Goal: Task Accomplishment & Management: Use online tool/utility

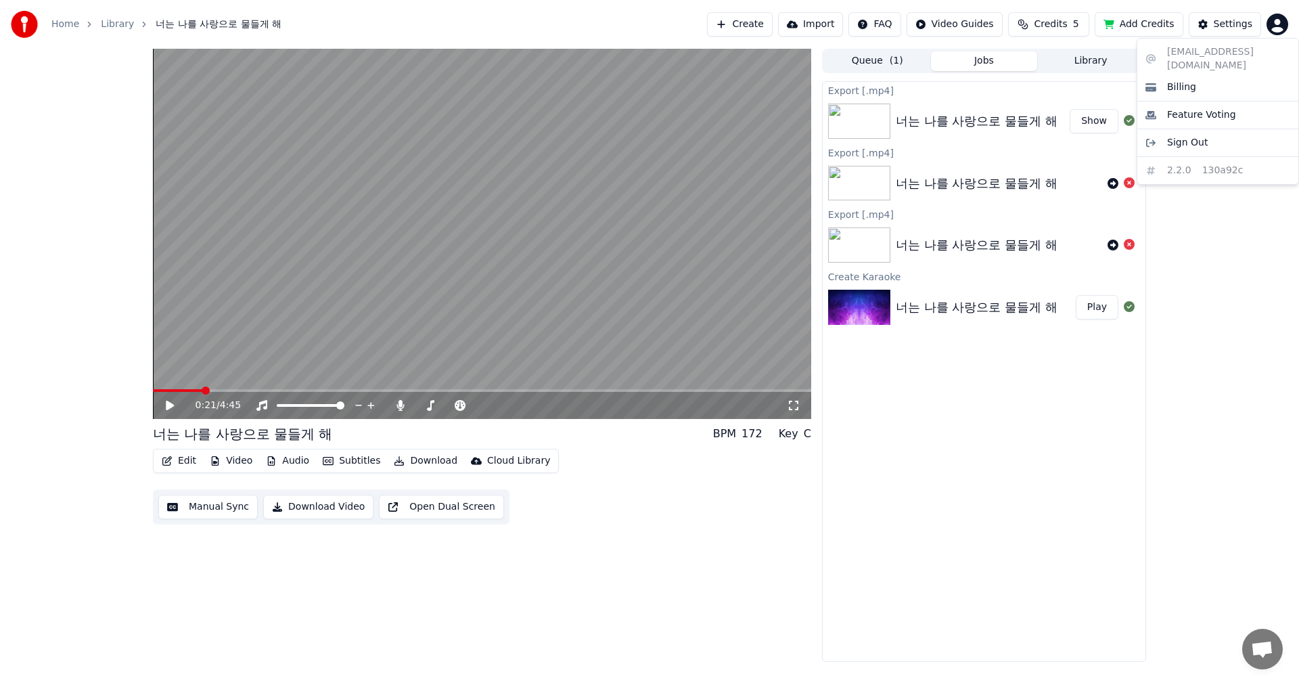
click at [1279, 24] on html "Home Library 너는 나를 사랑으로 물들게 해 Create Import FAQ Video Guides Credits 5 Add Cred…" at bounding box center [649, 341] width 1299 height 683
click at [1236, 263] on html "Home Library 너는 나를 사랑으로 물들게 해 Create Import FAQ Video Guides Credits 5 Add Cred…" at bounding box center [649, 341] width 1299 height 683
click at [1051, 27] on span "Credits" at bounding box center [1050, 25] width 33 height 14
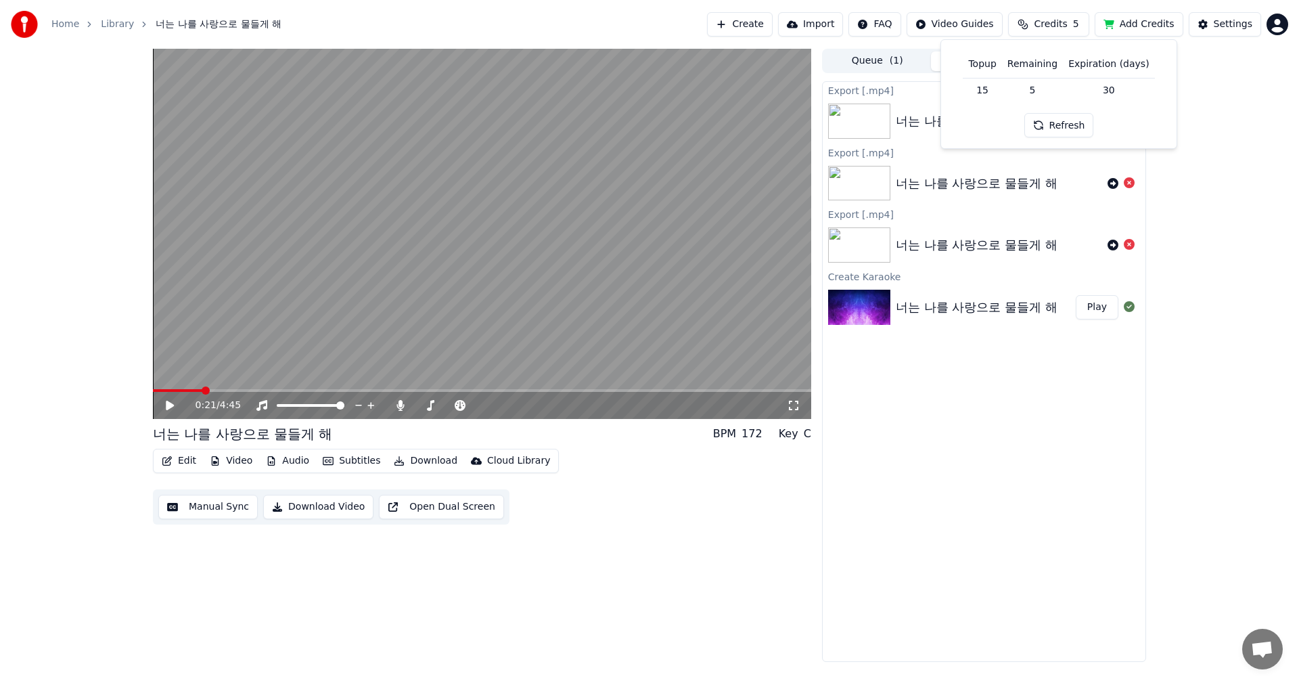
click at [1051, 124] on button "Refresh" at bounding box center [1059, 125] width 70 height 24
click at [1153, 24] on button "Add Credits" at bounding box center [1139, 24] width 89 height 24
click at [1249, 26] on div "Settings" at bounding box center [1233, 25] width 39 height 14
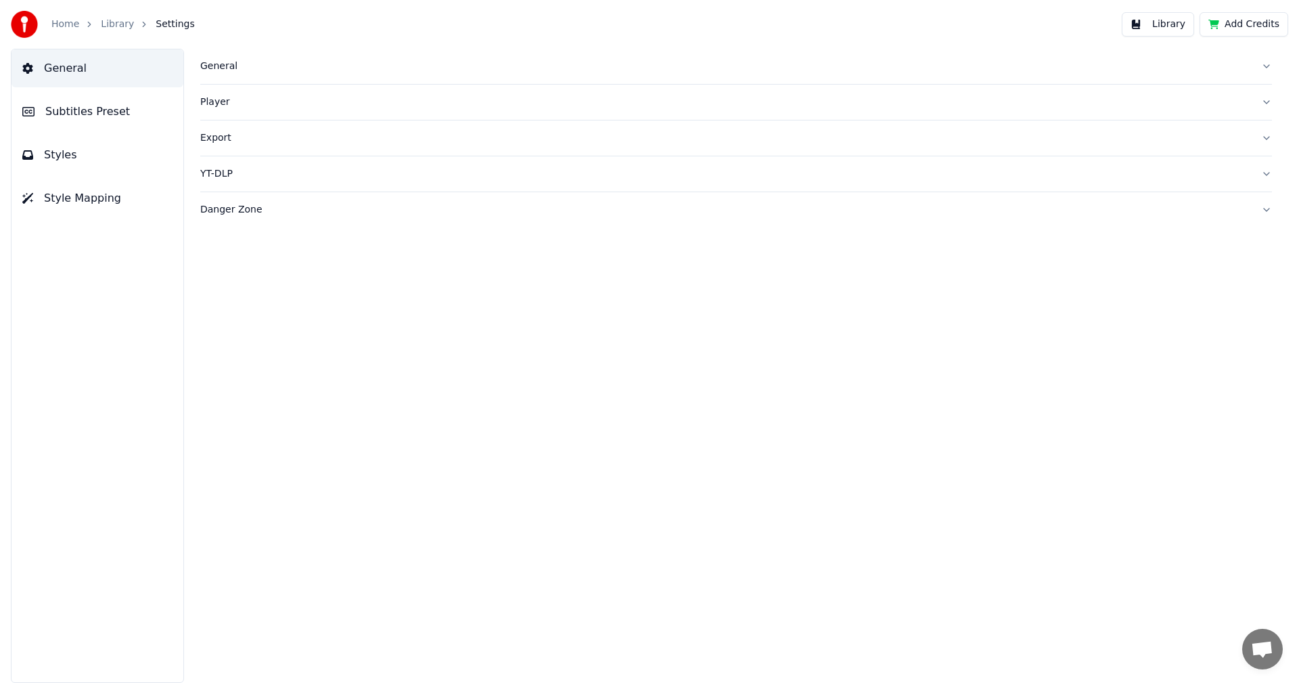
click at [1262, 208] on button "Danger Zone" at bounding box center [736, 209] width 1072 height 35
click at [67, 200] on span "Style Mapping" at bounding box center [82, 198] width 77 height 16
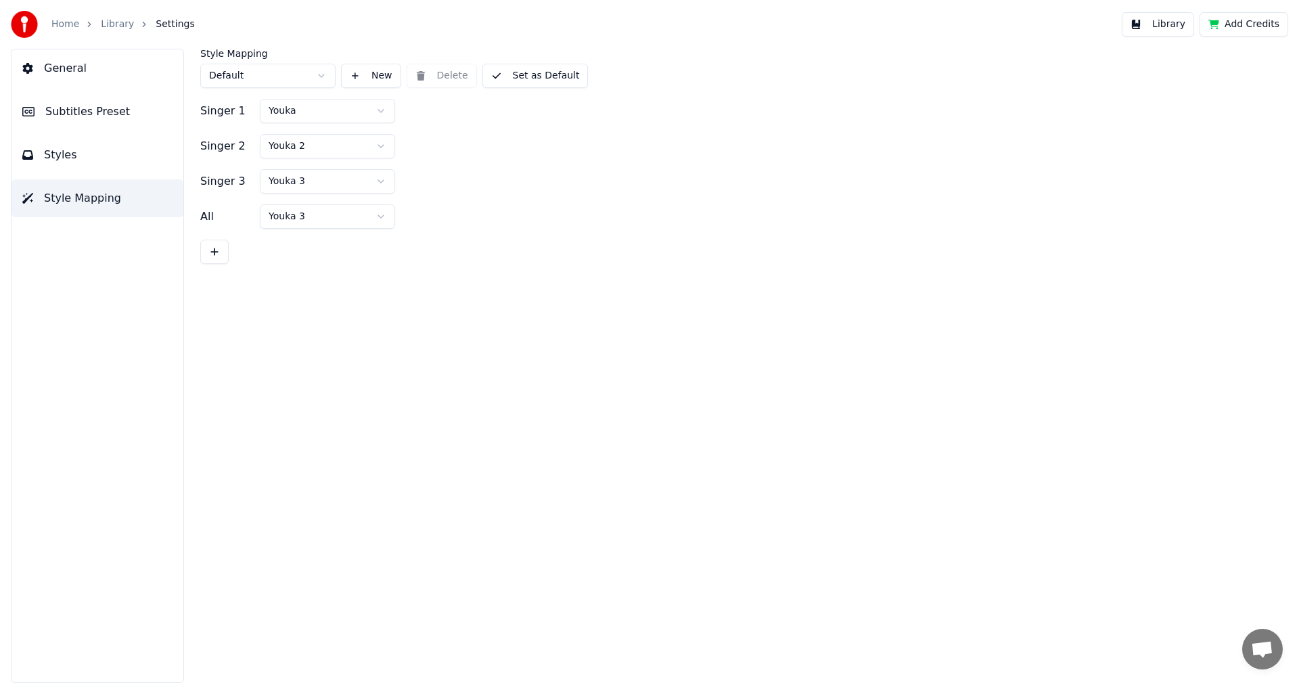
click at [78, 152] on button "Styles" at bounding box center [98, 155] width 172 height 38
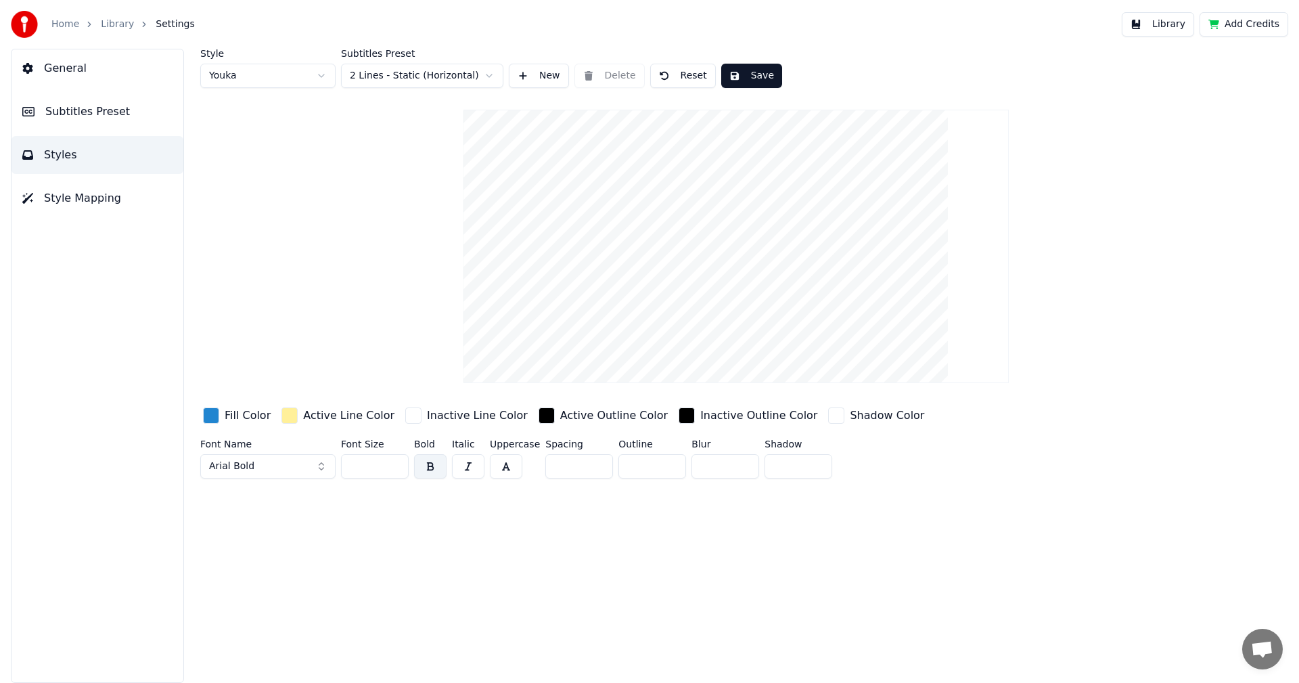
click at [512, 465] on button "button" at bounding box center [506, 466] width 32 height 24
click at [320, 469] on button "Arial Bold" at bounding box center [267, 466] width 135 height 24
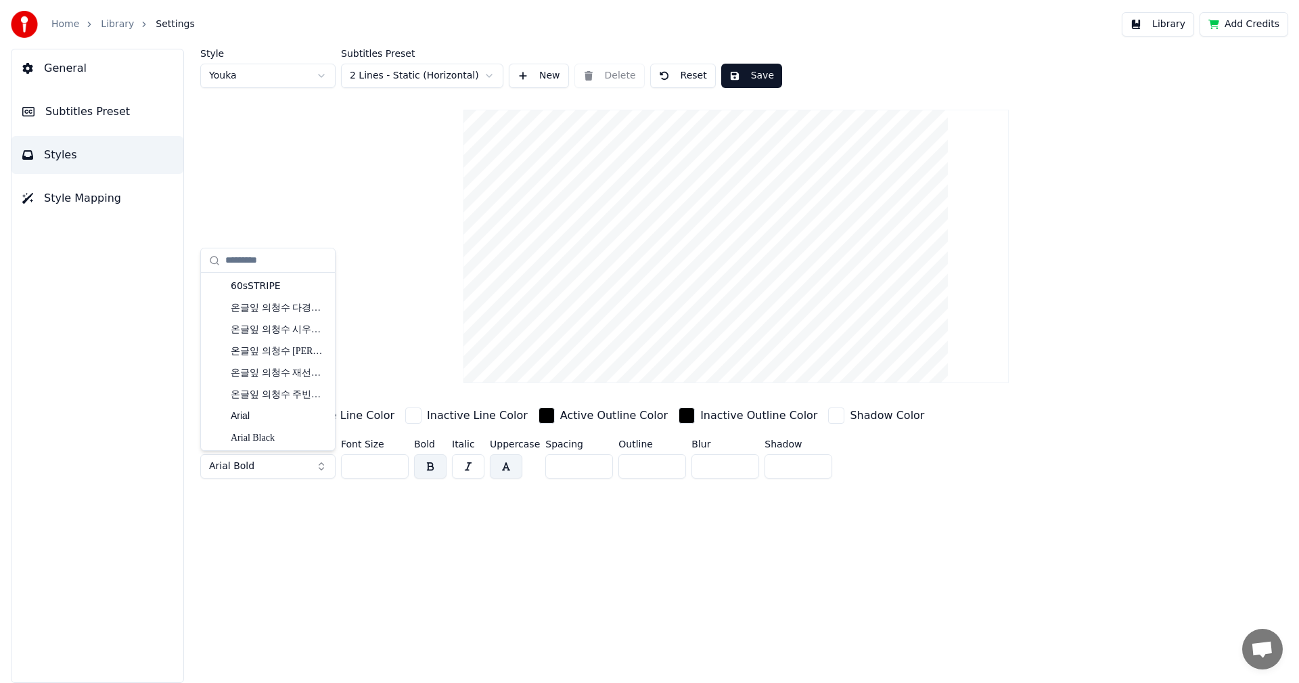
click at [279, 469] on button "Arial Bold" at bounding box center [267, 466] width 135 height 24
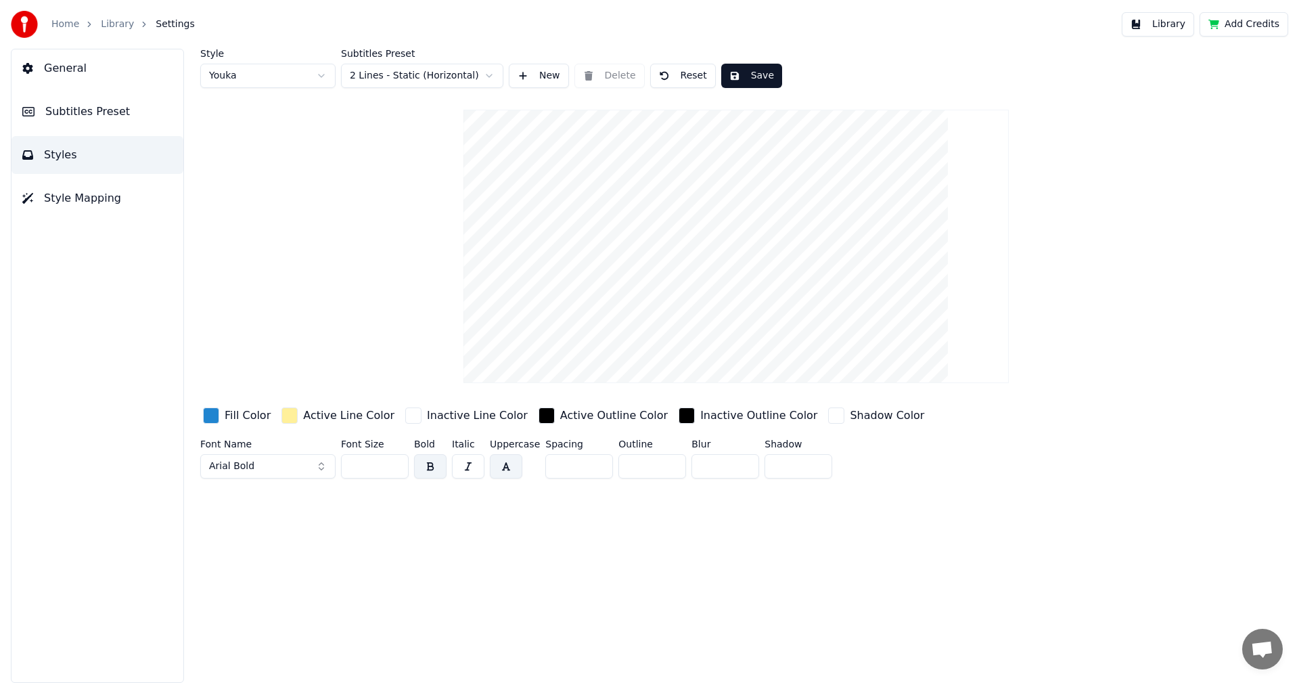
click at [279, 469] on button "Arial Bold" at bounding box center [267, 466] width 135 height 24
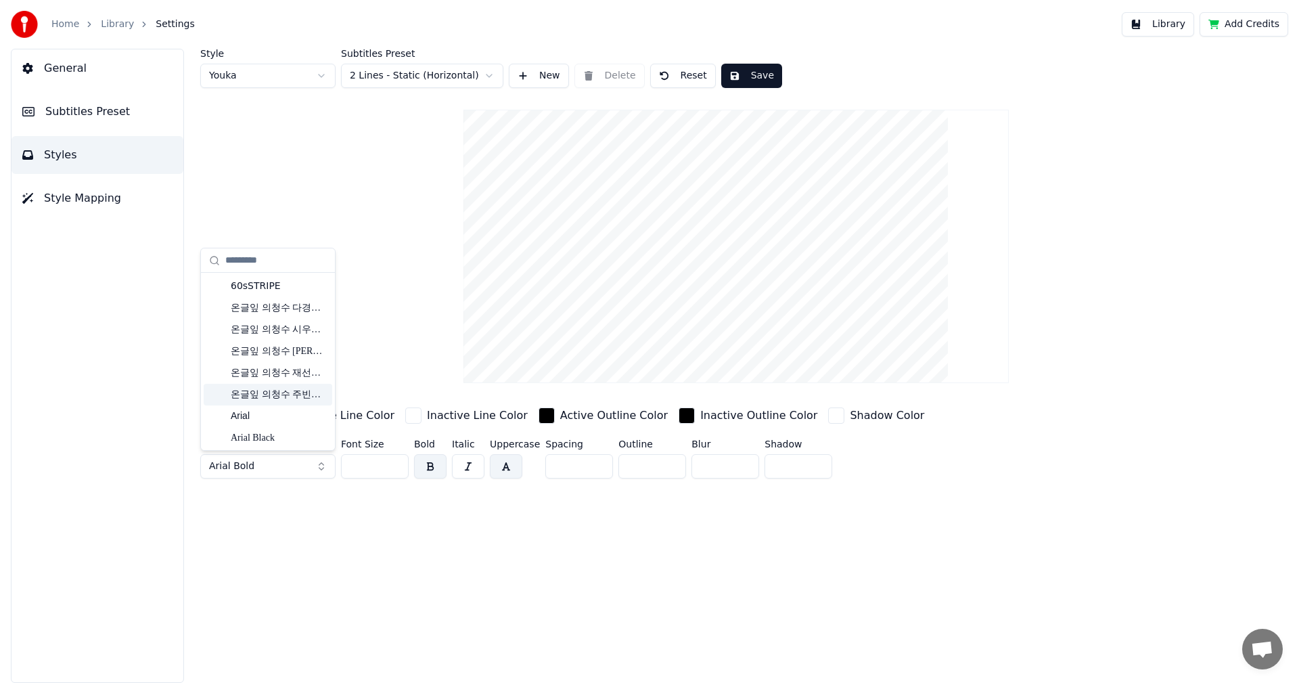
click at [256, 395] on div "온글잎 의청수 주빈체 Regular" at bounding box center [279, 395] width 96 height 14
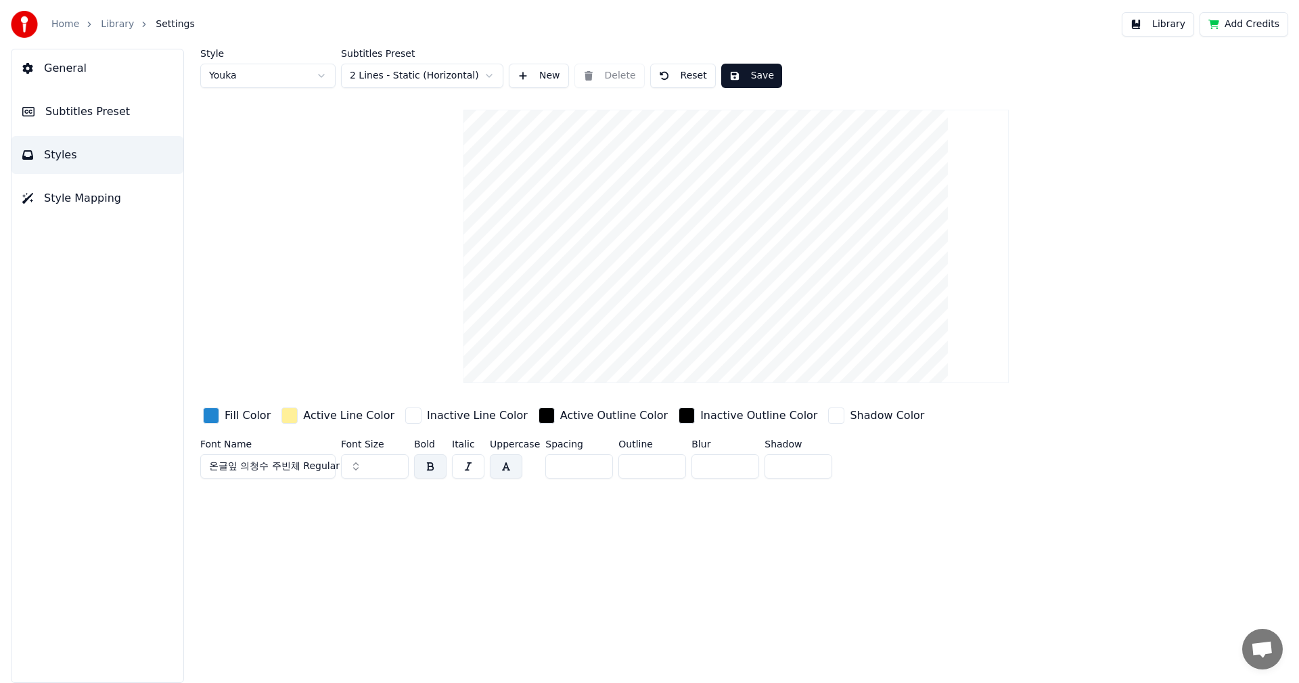
click at [300, 469] on span "온글잎 의청수 주빈체 Regular" at bounding box center [274, 466] width 131 height 14
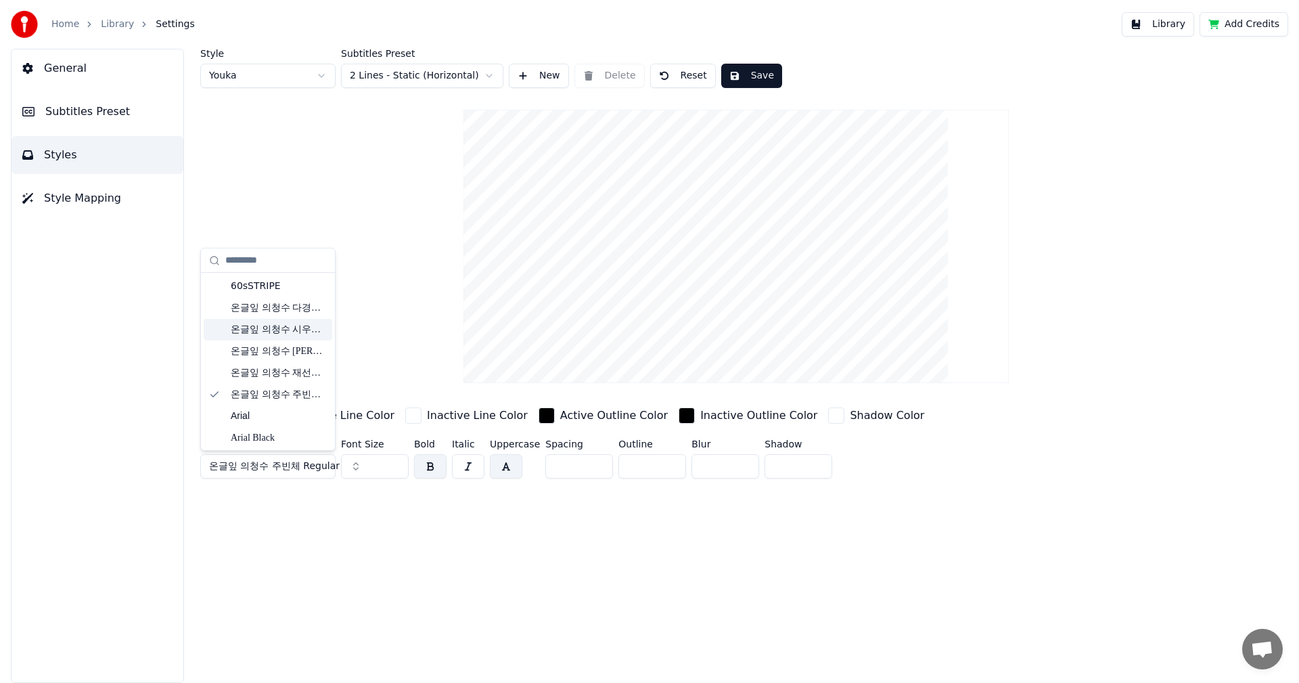
click at [229, 331] on div "온글잎 의청수 시우체 Regular" at bounding box center [268, 330] width 129 height 22
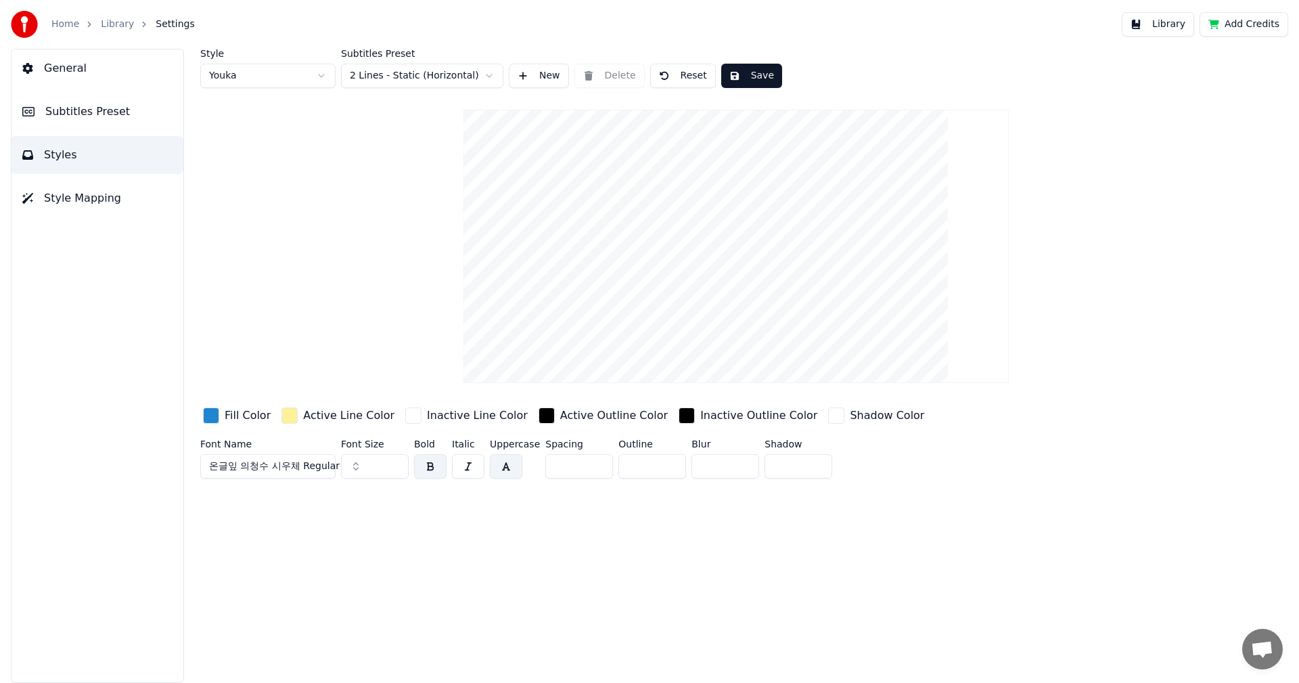
click at [283, 465] on span "온글잎 의청수 시우체 Regular" at bounding box center [274, 466] width 131 height 14
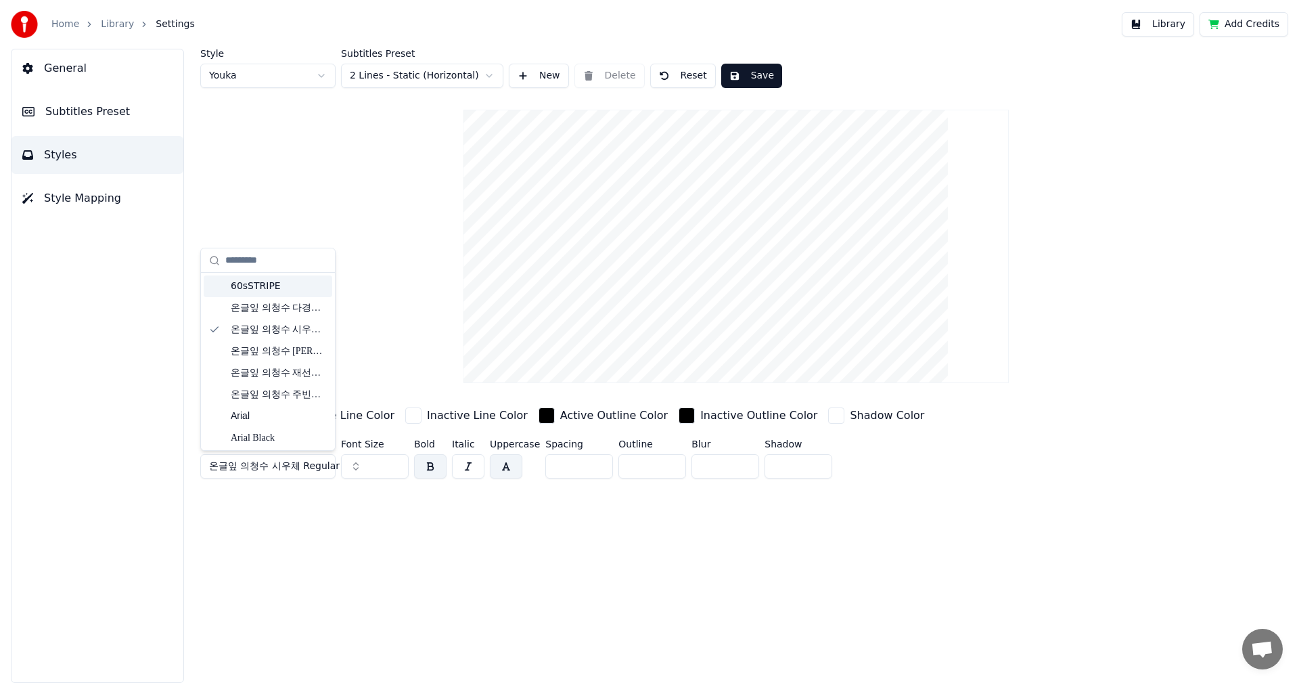
click at [262, 283] on div "60sSTRIPE" at bounding box center [279, 286] width 96 height 14
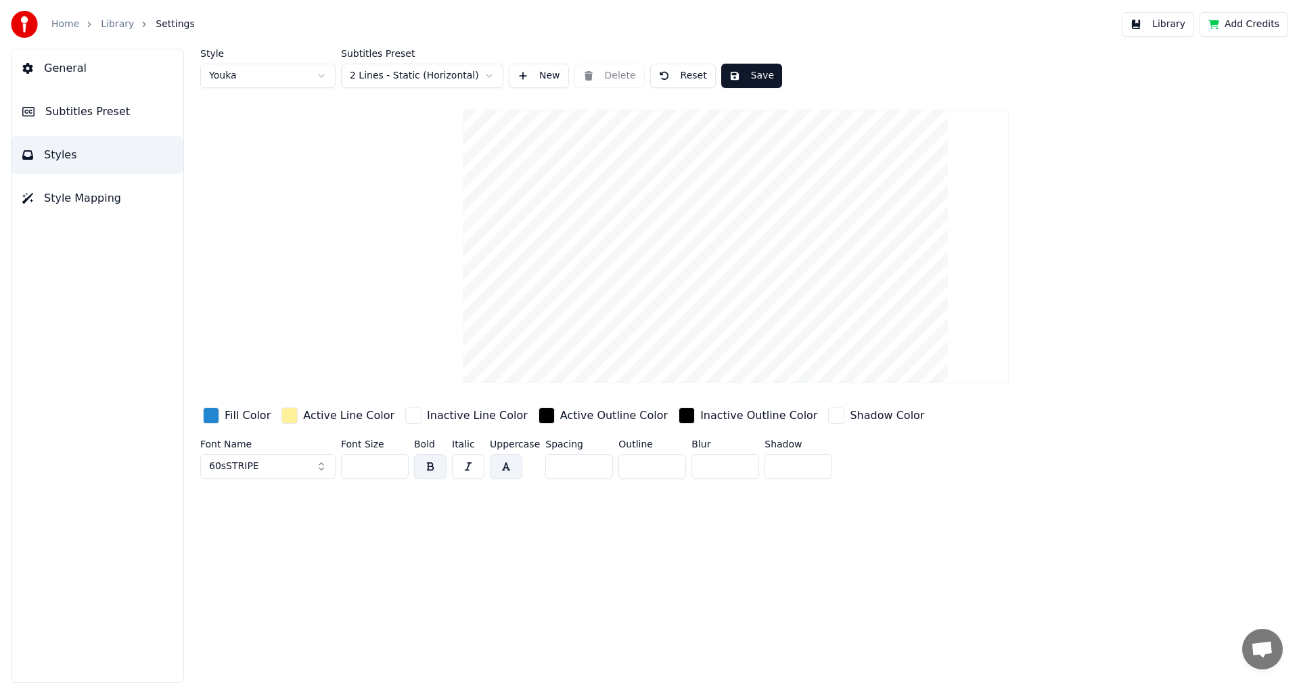
click at [277, 469] on button "60sSTRIPE" at bounding box center [267, 466] width 135 height 24
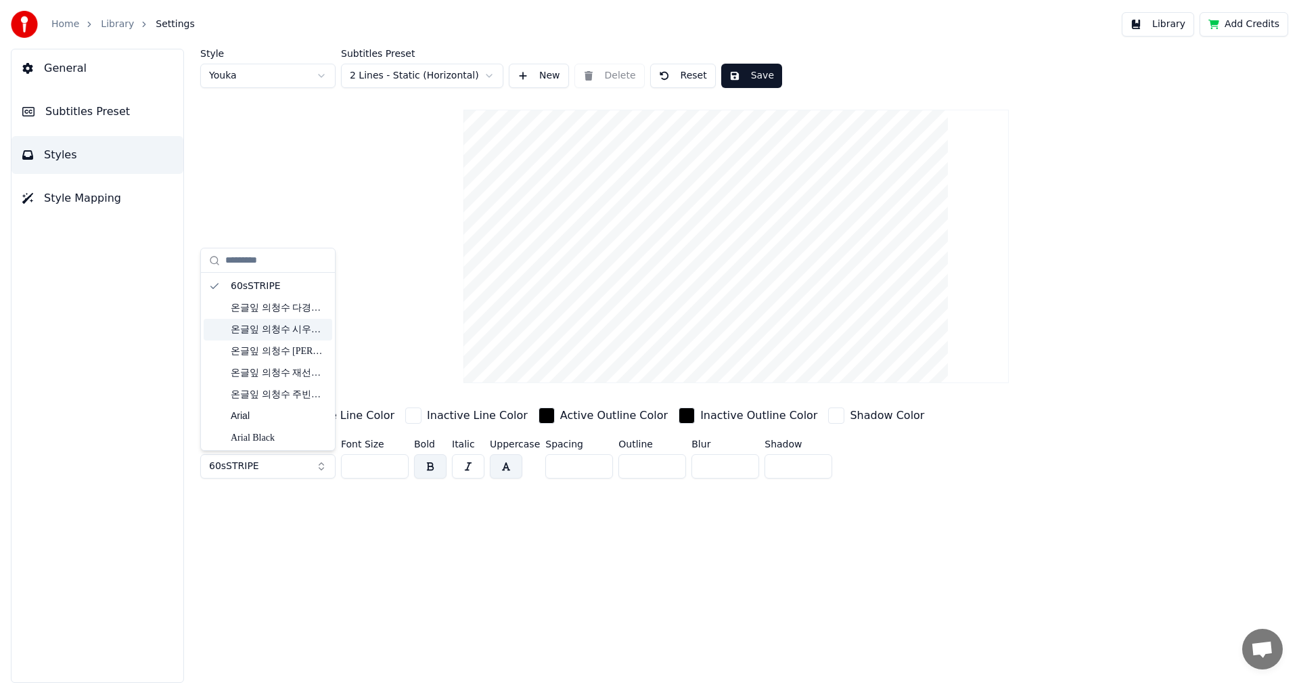
click at [252, 328] on div "온글잎 의청수 시우체 Regular" at bounding box center [279, 330] width 96 height 14
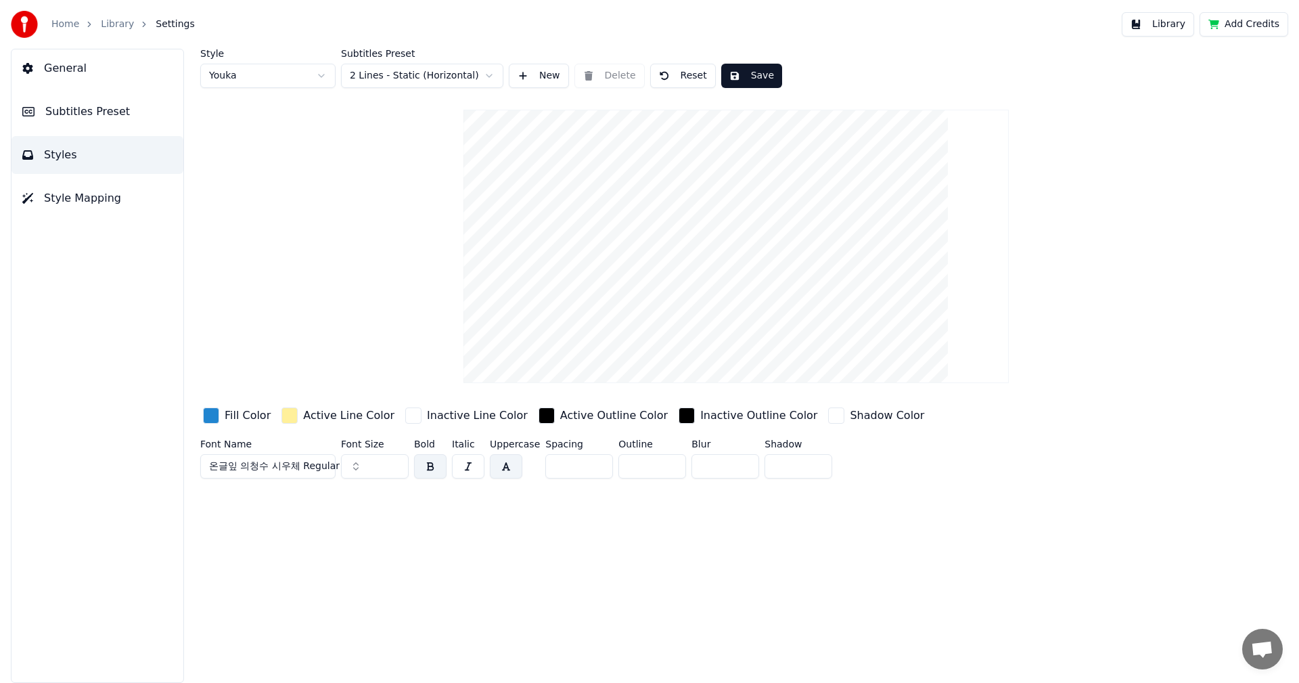
click at [113, 26] on link "Library" at bounding box center [117, 25] width 33 height 14
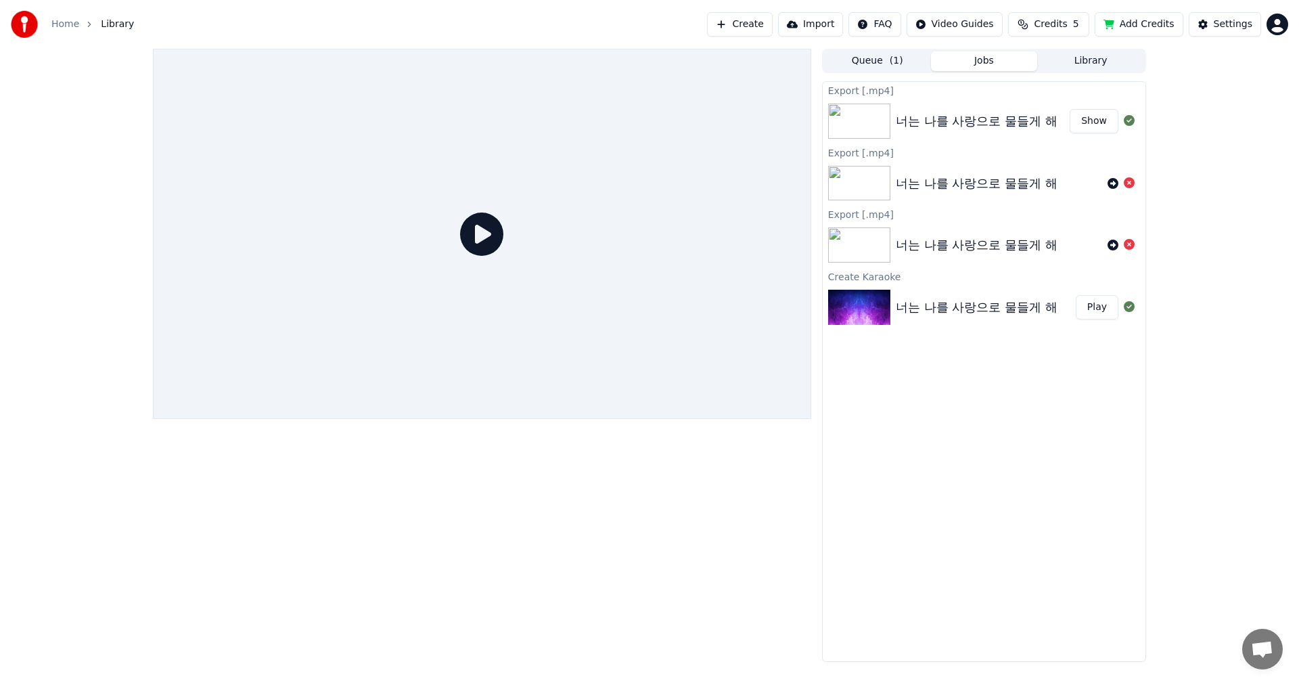
click at [1090, 308] on button "Play" at bounding box center [1097, 307] width 43 height 24
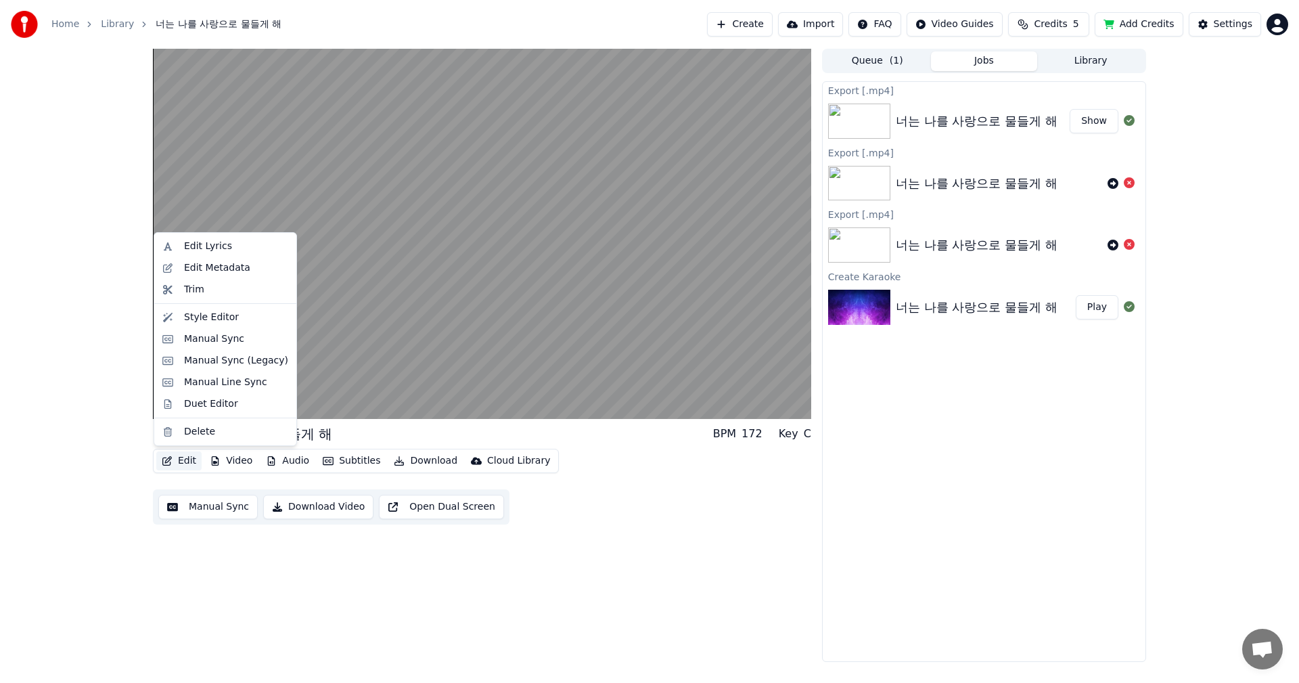
click at [187, 462] on button "Edit" at bounding box center [178, 460] width 45 height 19
click at [206, 319] on div "Style Editor" at bounding box center [211, 318] width 55 height 14
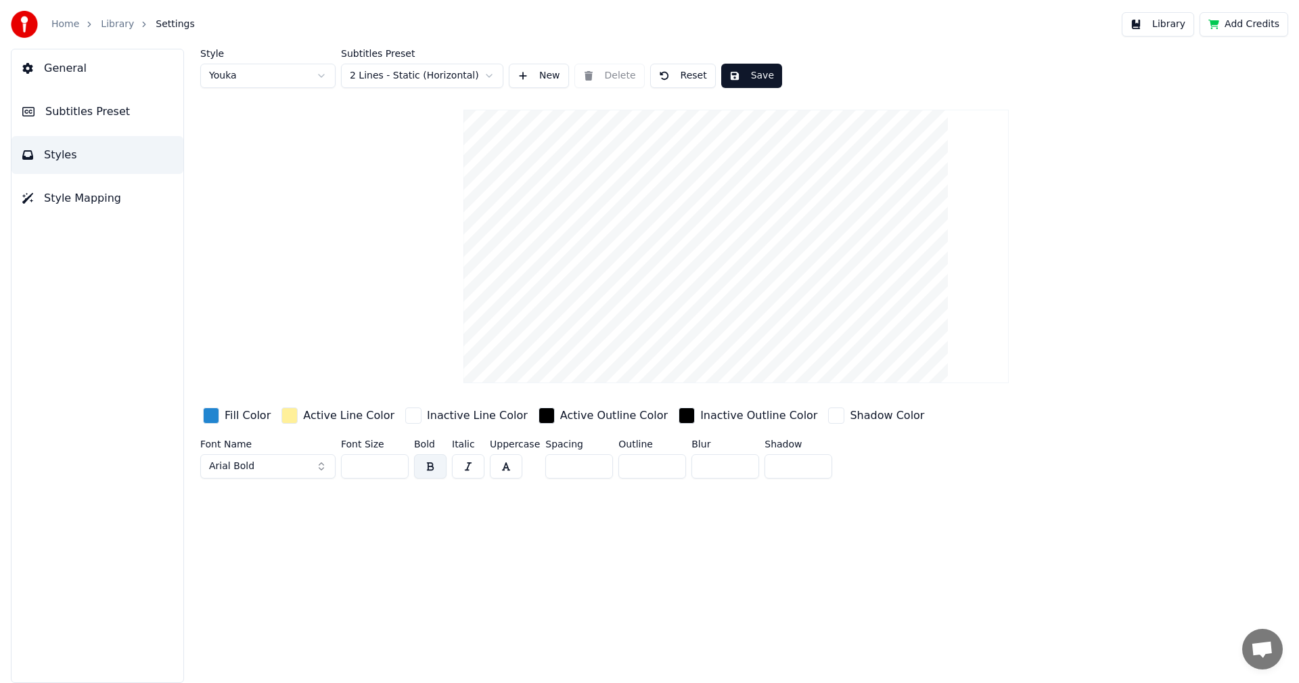
click at [112, 22] on link "Library" at bounding box center [117, 25] width 33 height 14
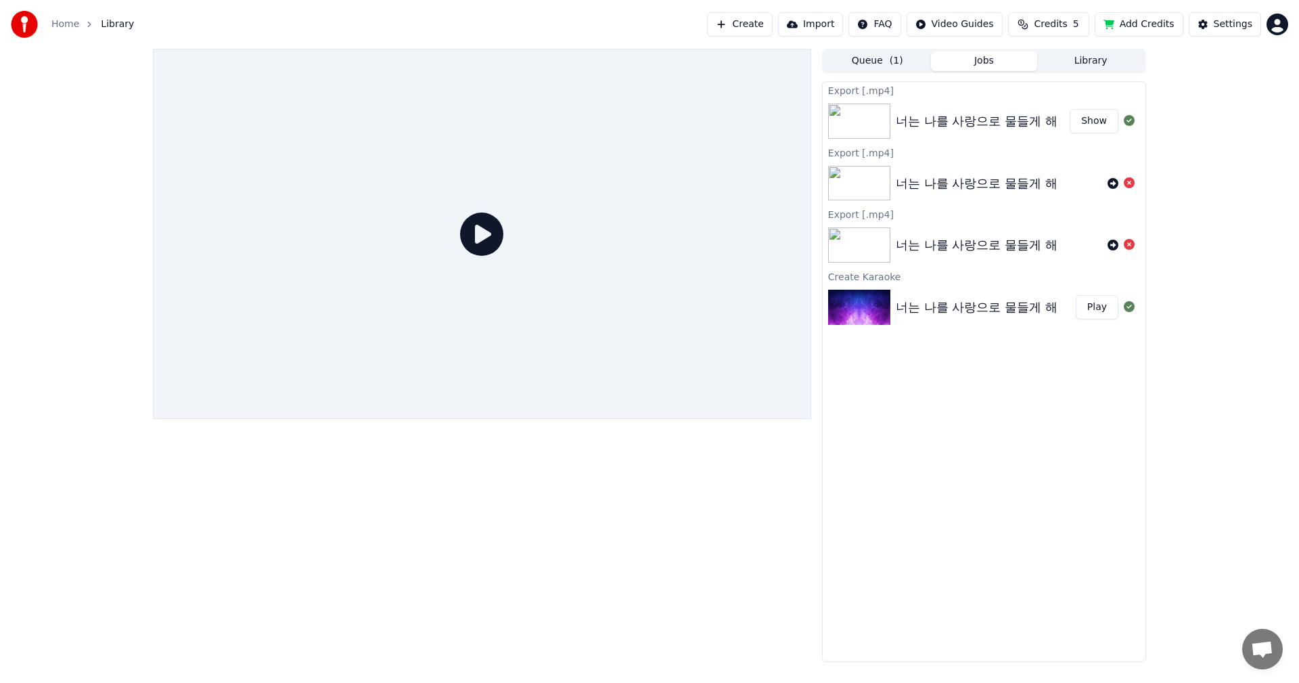
click at [1097, 305] on button "Play" at bounding box center [1097, 307] width 43 height 24
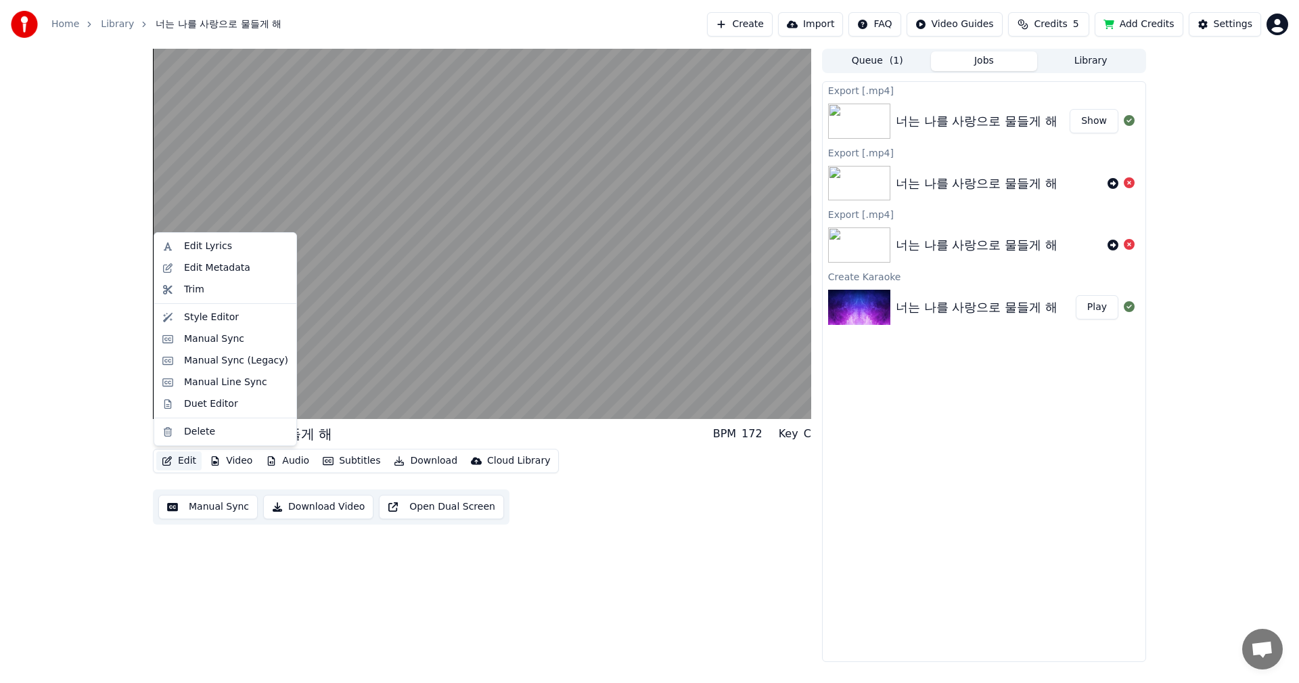
click at [179, 463] on button "Edit" at bounding box center [178, 460] width 45 height 19
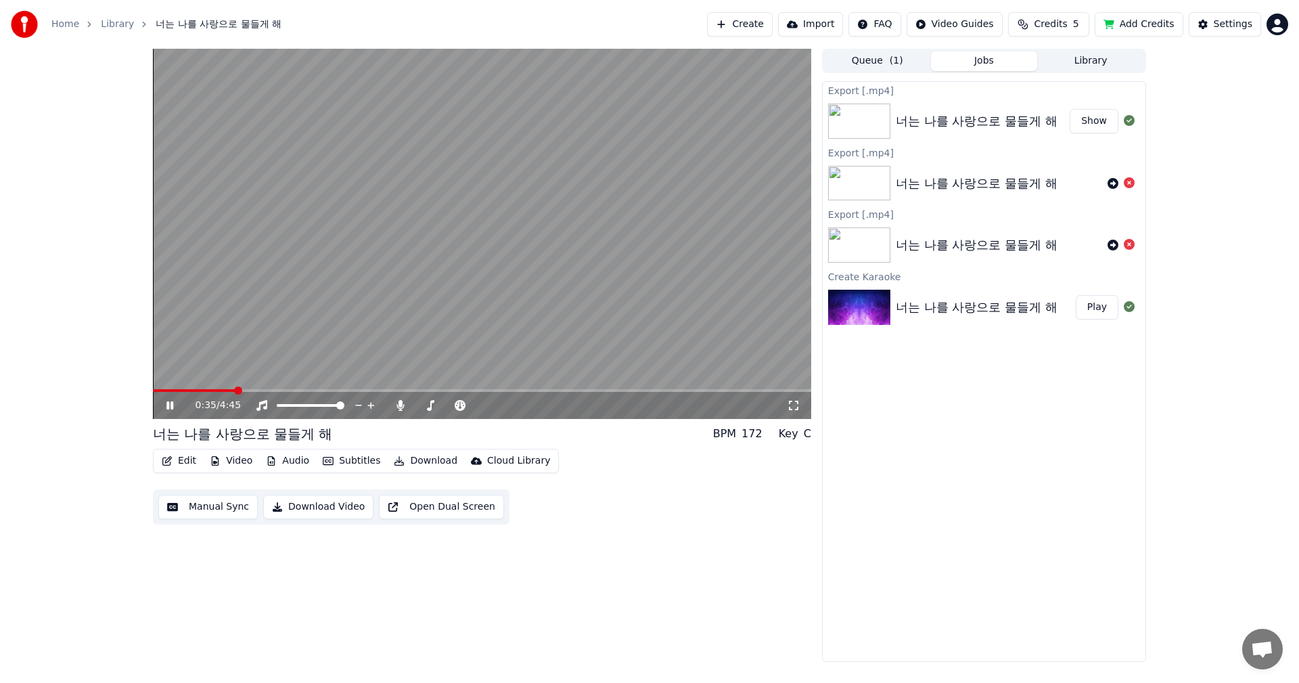
click at [507, 143] on video at bounding box center [482, 234] width 658 height 370
click at [188, 461] on button "Edit" at bounding box center [178, 460] width 45 height 19
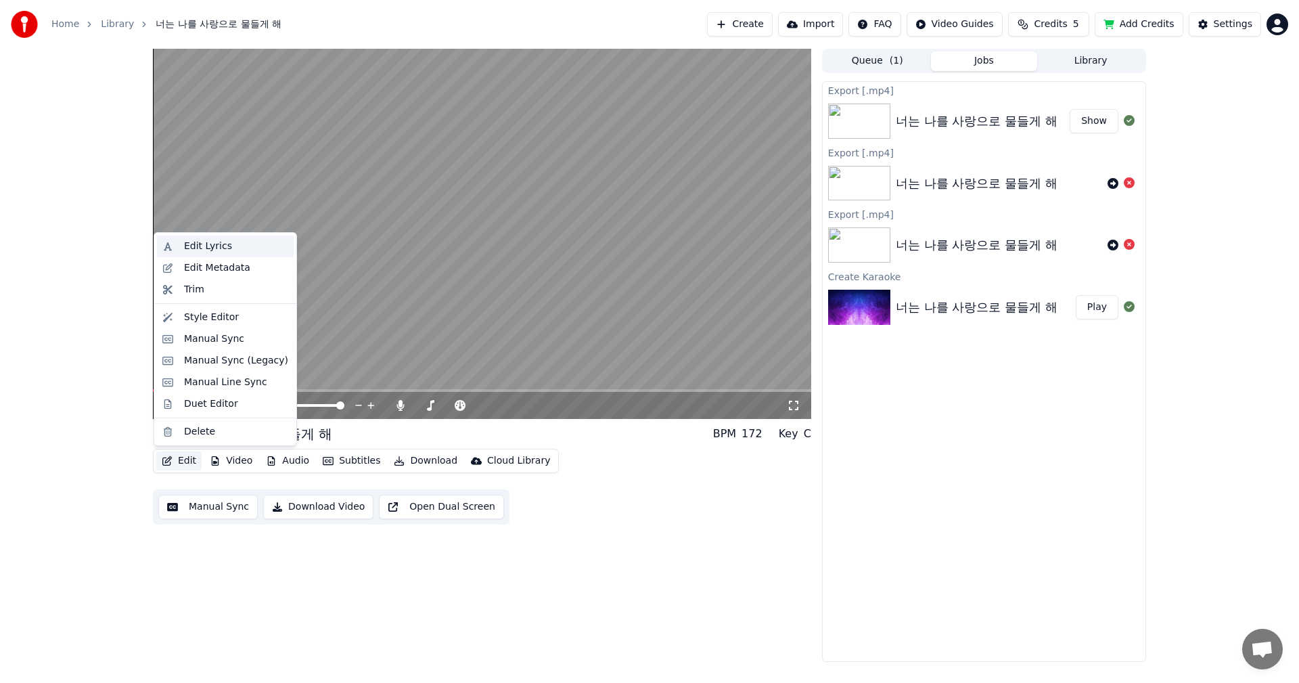
click at [225, 246] on div "Edit Lyrics" at bounding box center [208, 246] width 48 height 14
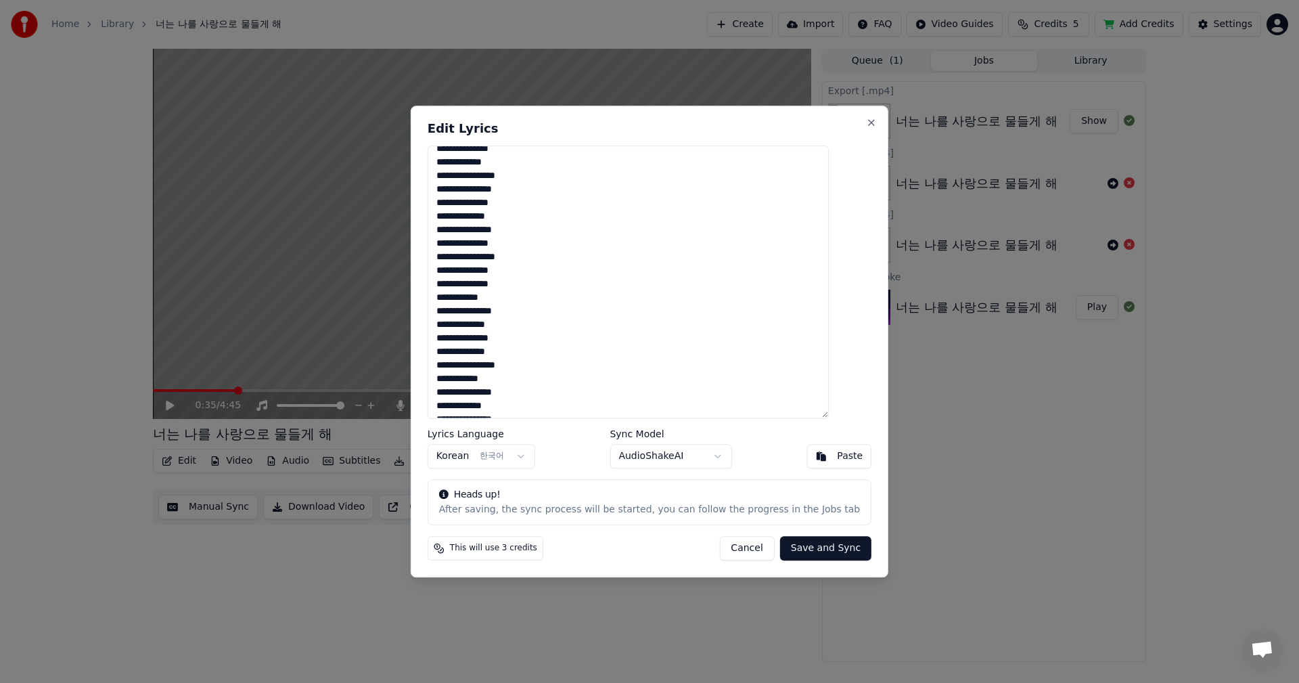
scroll to position [374, 0]
click at [866, 120] on button "Close" at bounding box center [871, 122] width 11 height 11
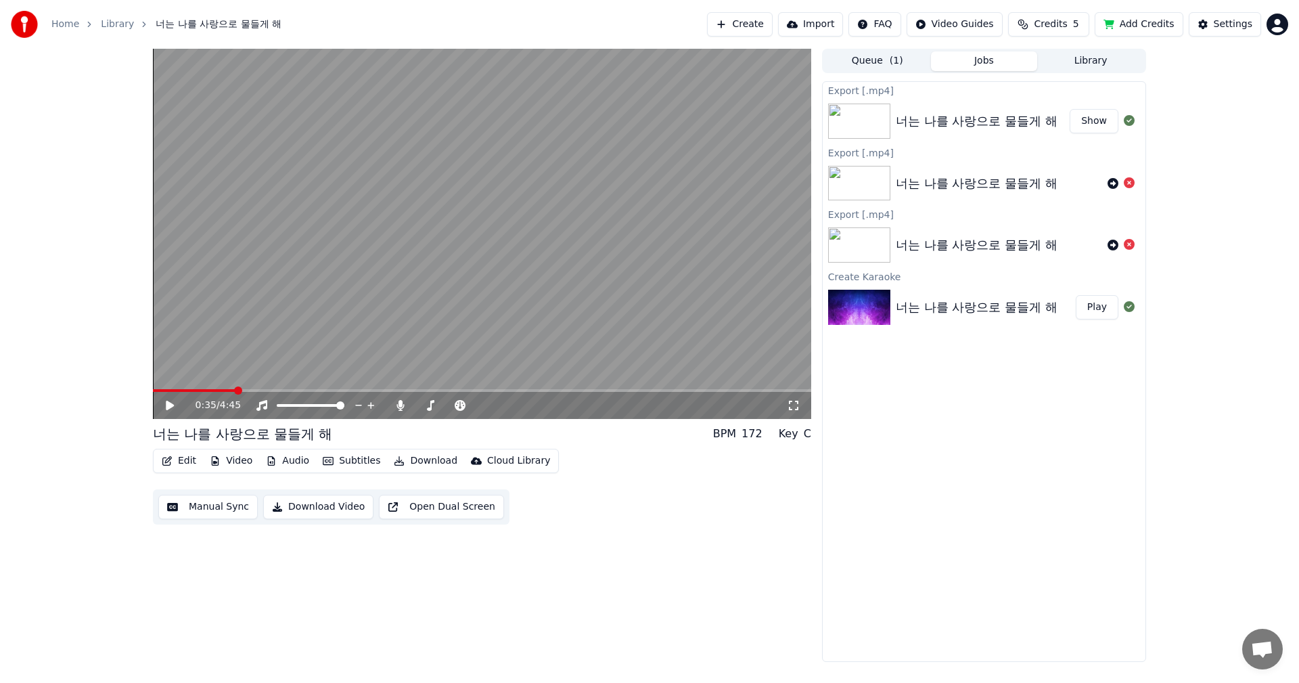
click at [167, 404] on icon at bounding box center [170, 404] width 8 height 9
click at [384, 389] on span at bounding box center [268, 390] width 231 height 3
click at [373, 388] on video at bounding box center [482, 234] width 658 height 370
click at [172, 406] on icon at bounding box center [170, 404] width 8 height 9
click at [363, 389] on span at bounding box center [258, 390] width 210 height 3
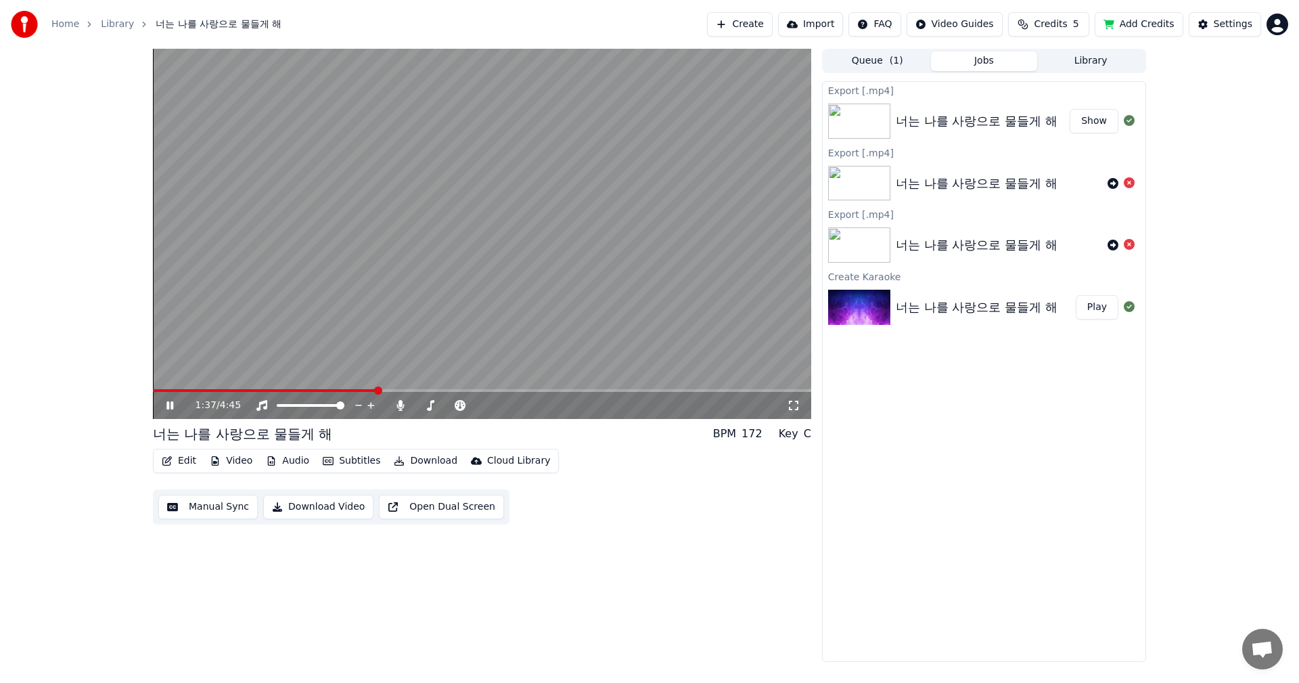
click at [165, 408] on icon at bounding box center [180, 405] width 32 height 11
click at [177, 457] on button "Edit" at bounding box center [178, 460] width 45 height 19
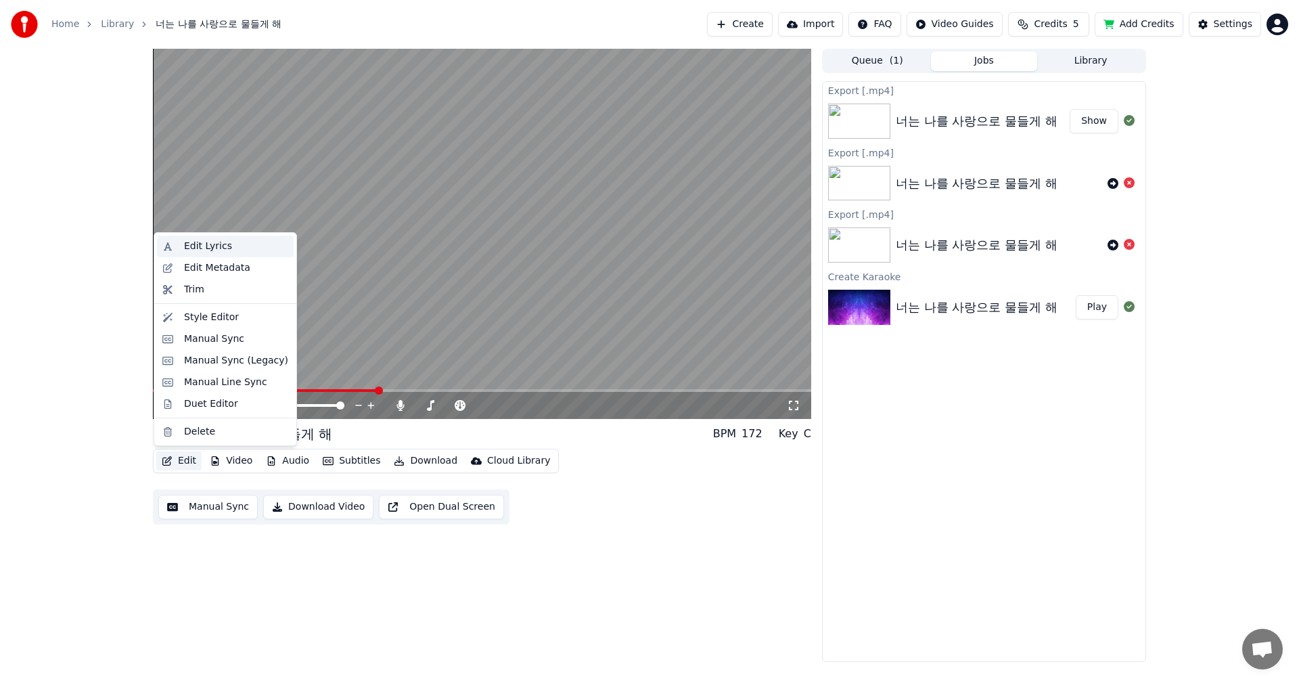
click at [222, 244] on div "Edit Lyrics" at bounding box center [208, 246] width 48 height 14
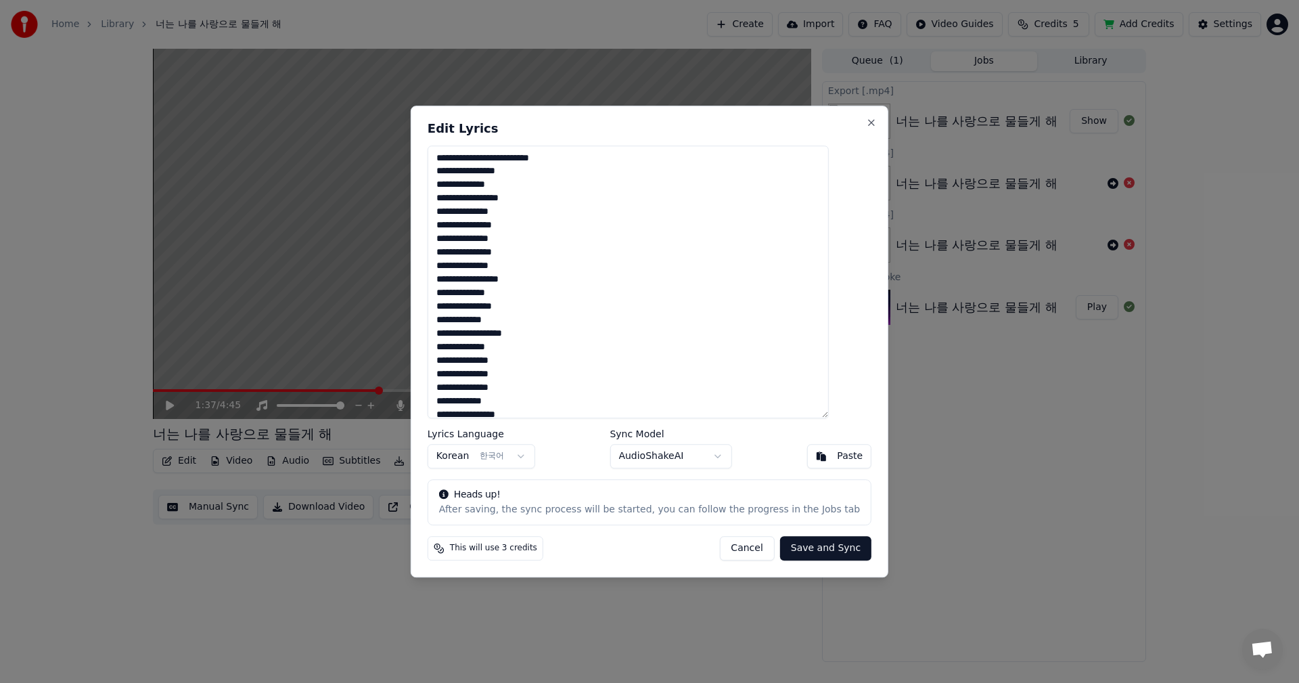
drag, startPoint x: 670, startPoint y: 118, endPoint x: 704, endPoint y: 131, distance: 35.6
click at [704, 131] on div "**********" at bounding box center [650, 342] width 478 height 472
click at [466, 361] on textarea "**********" at bounding box center [628, 281] width 401 height 273
drag, startPoint x: 483, startPoint y: 363, endPoint x: 514, endPoint y: 363, distance: 31.1
click at [483, 363] on textarea "**********" at bounding box center [628, 281] width 401 height 273
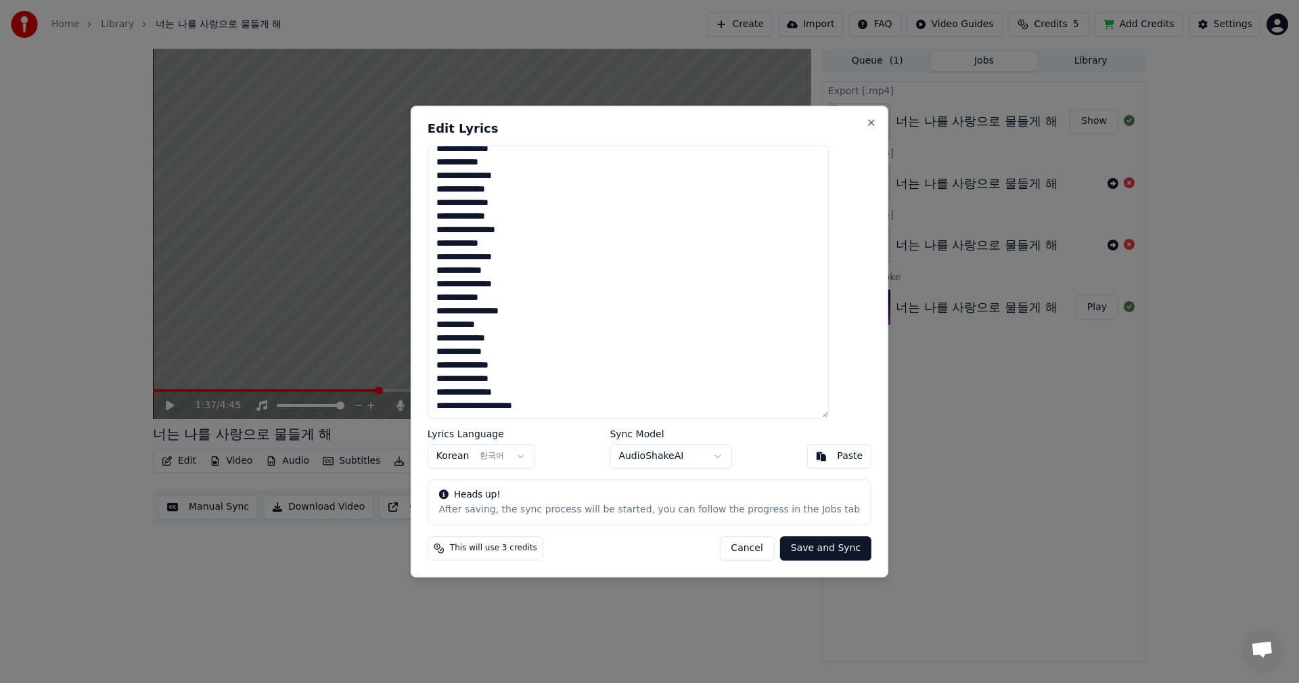
scroll to position [172, 0]
drag, startPoint x: 474, startPoint y: 186, endPoint x: 511, endPoint y: 177, distance: 37.6
click at [474, 185] on textarea "**********" at bounding box center [628, 281] width 401 height 273
click at [524, 350] on textarea "**********" at bounding box center [628, 281] width 401 height 273
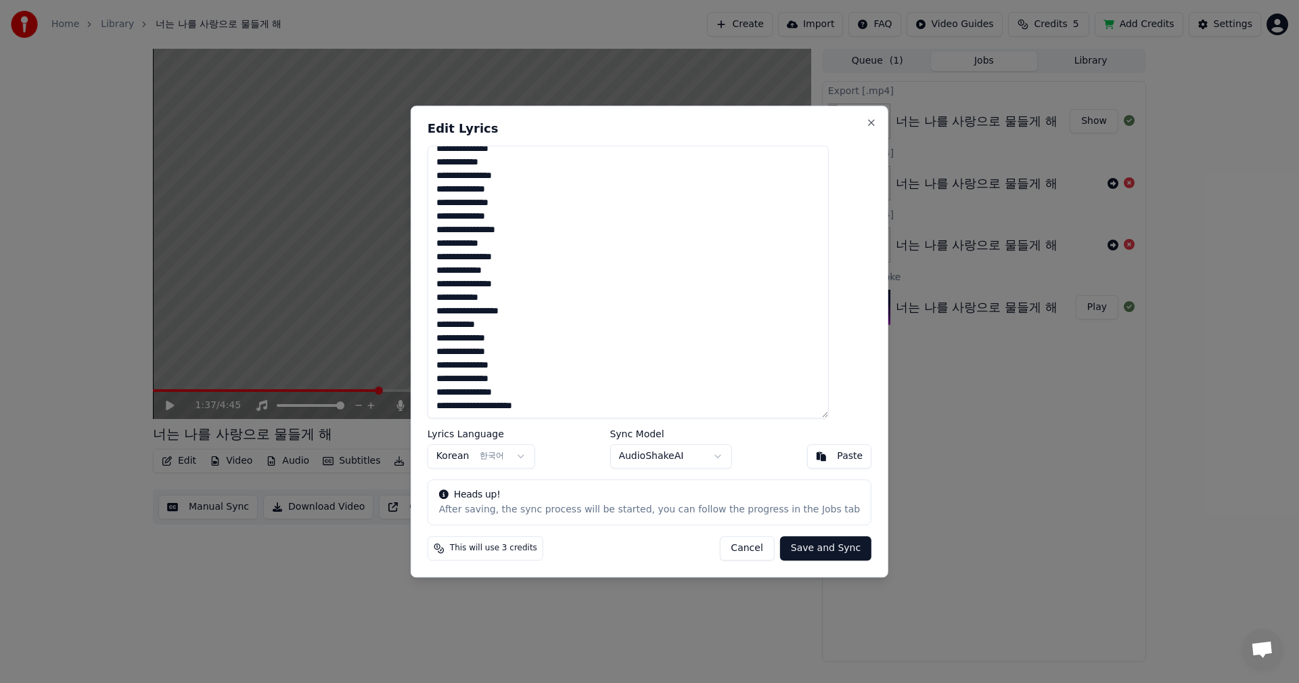
type textarea "**********"
click at [807, 551] on button "Save and Sync" at bounding box center [825, 548] width 91 height 24
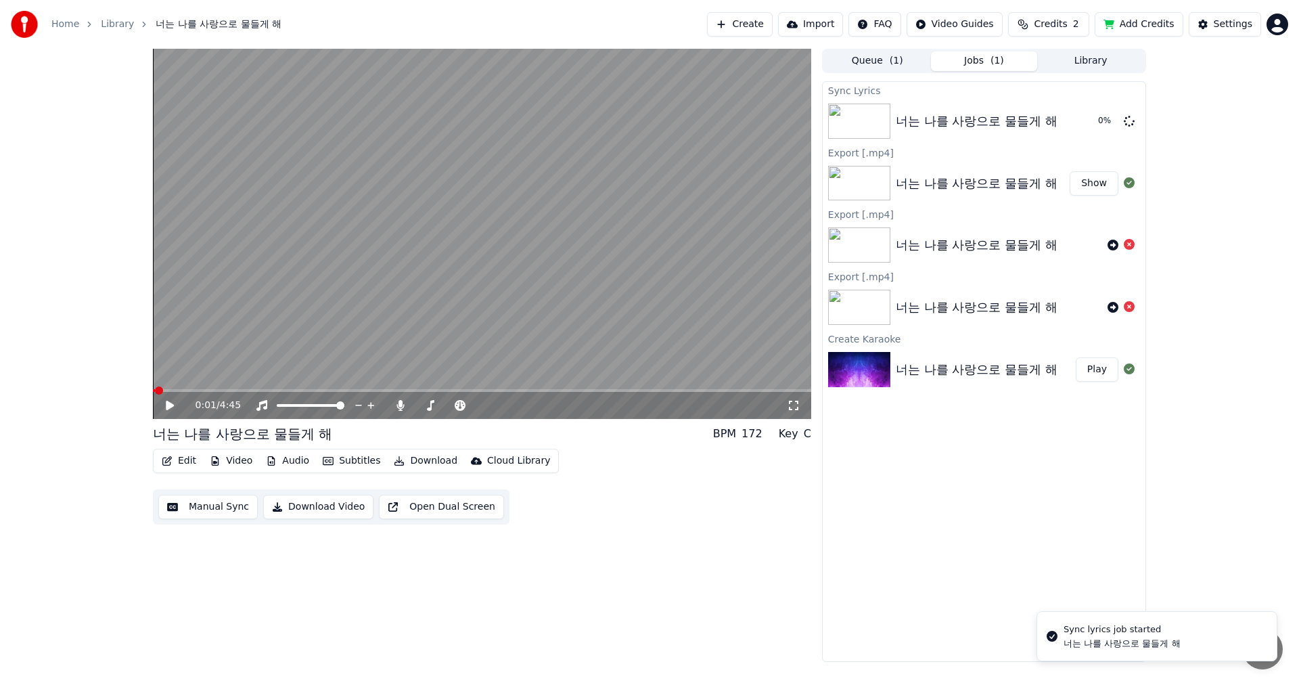
click at [155, 390] on span at bounding box center [154, 390] width 2 height 3
click at [153, 388] on span at bounding box center [157, 390] width 8 height 8
click at [171, 407] on icon at bounding box center [170, 404] width 8 height 9
click at [313, 389] on span at bounding box center [482, 390] width 658 height 3
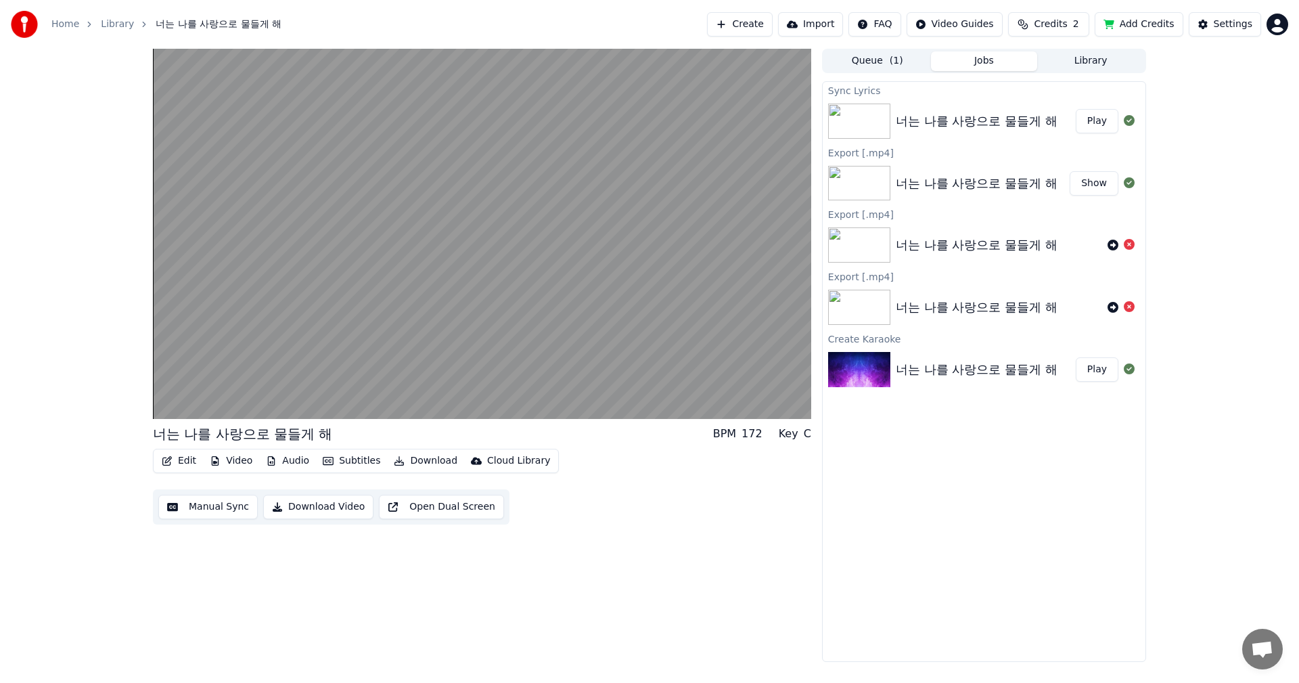
click at [175, 462] on button "Edit" at bounding box center [178, 460] width 45 height 19
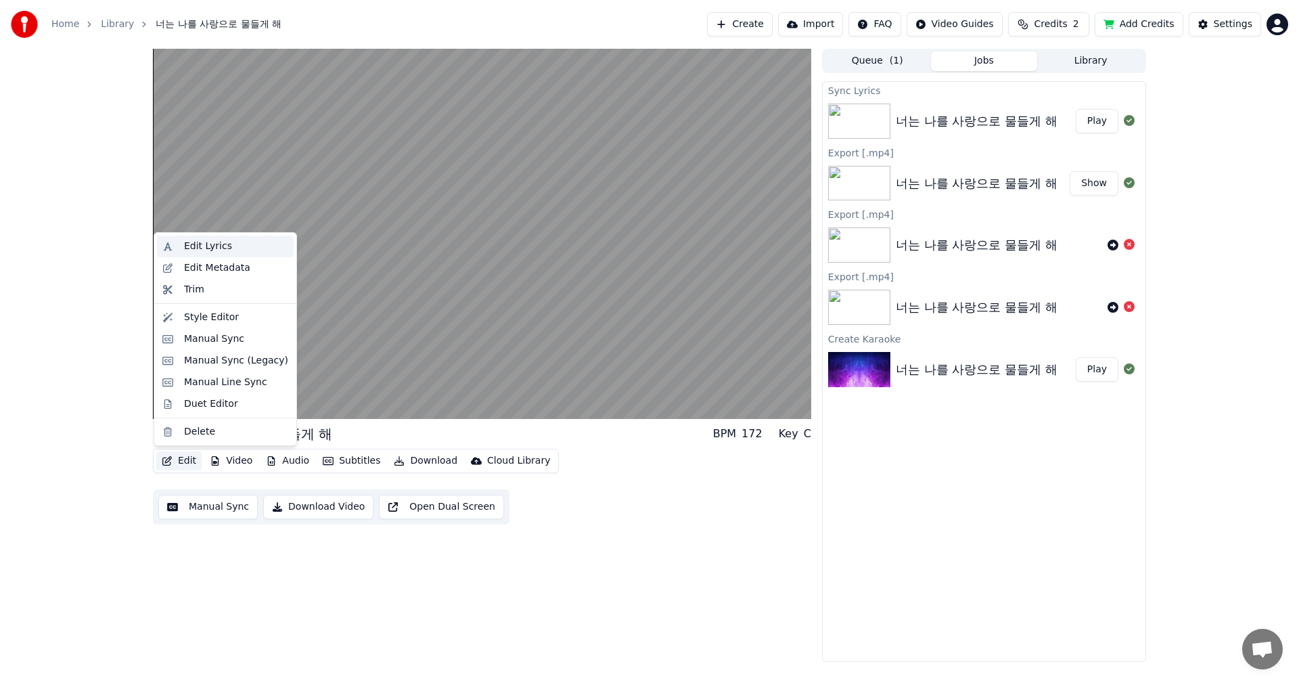
click at [212, 250] on div "Edit Lyrics" at bounding box center [208, 246] width 48 height 14
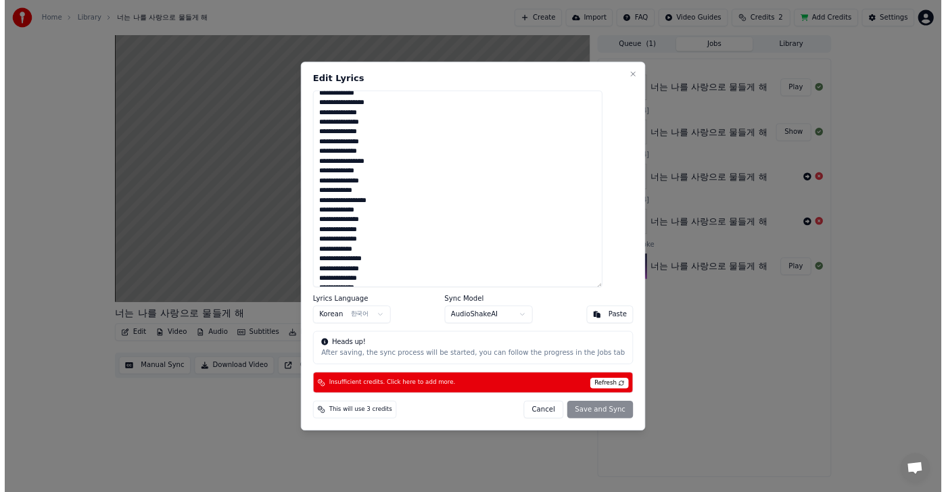
scroll to position [0, 0]
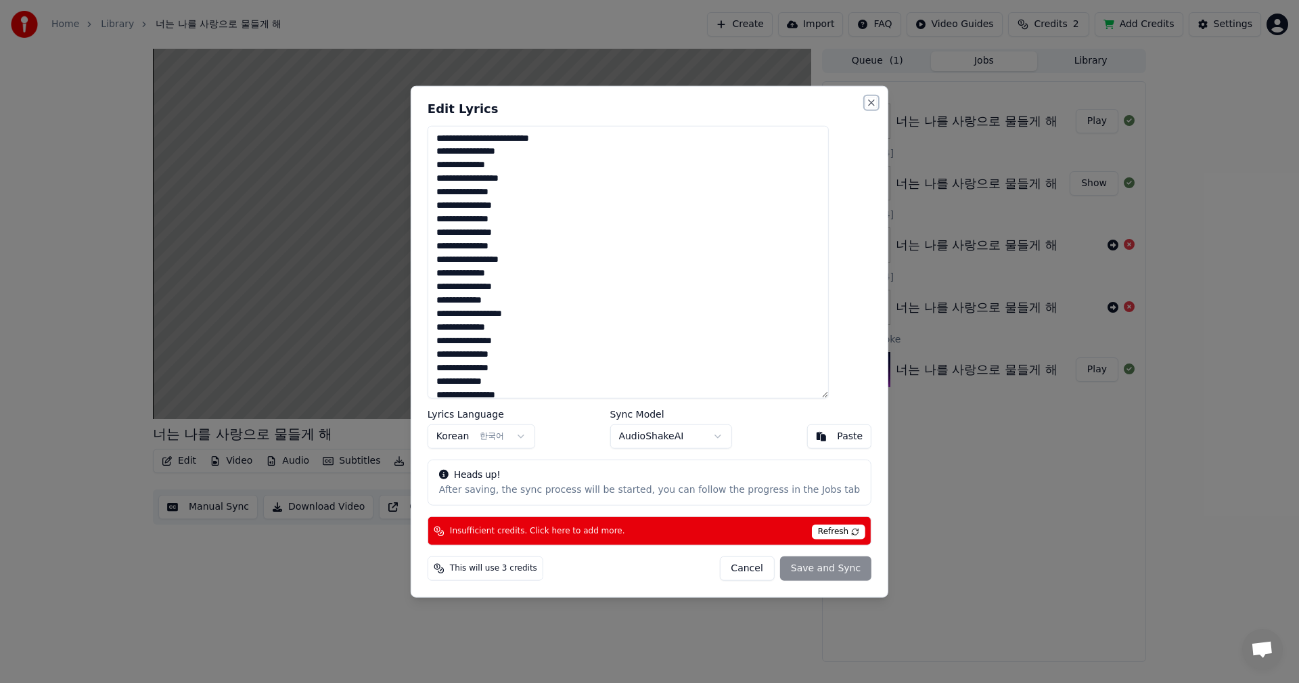
click at [866, 104] on button "Close" at bounding box center [871, 102] width 11 height 11
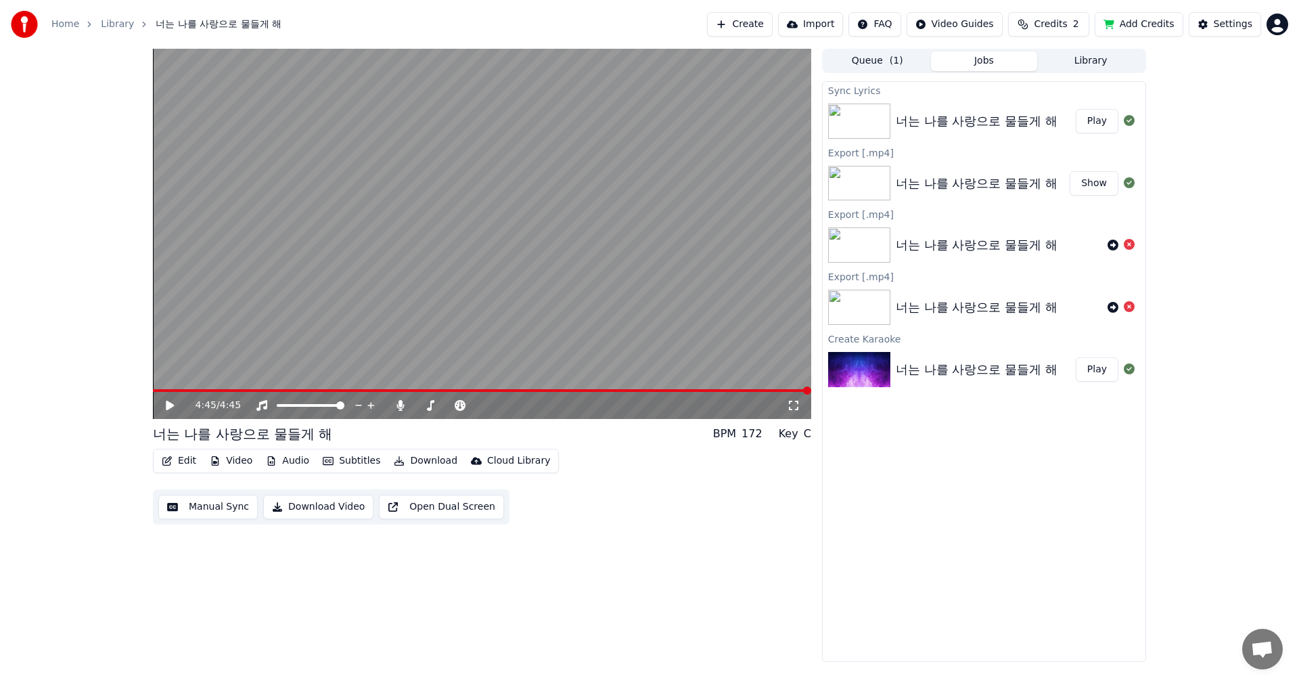
click at [1094, 123] on button "Play" at bounding box center [1097, 121] width 43 height 24
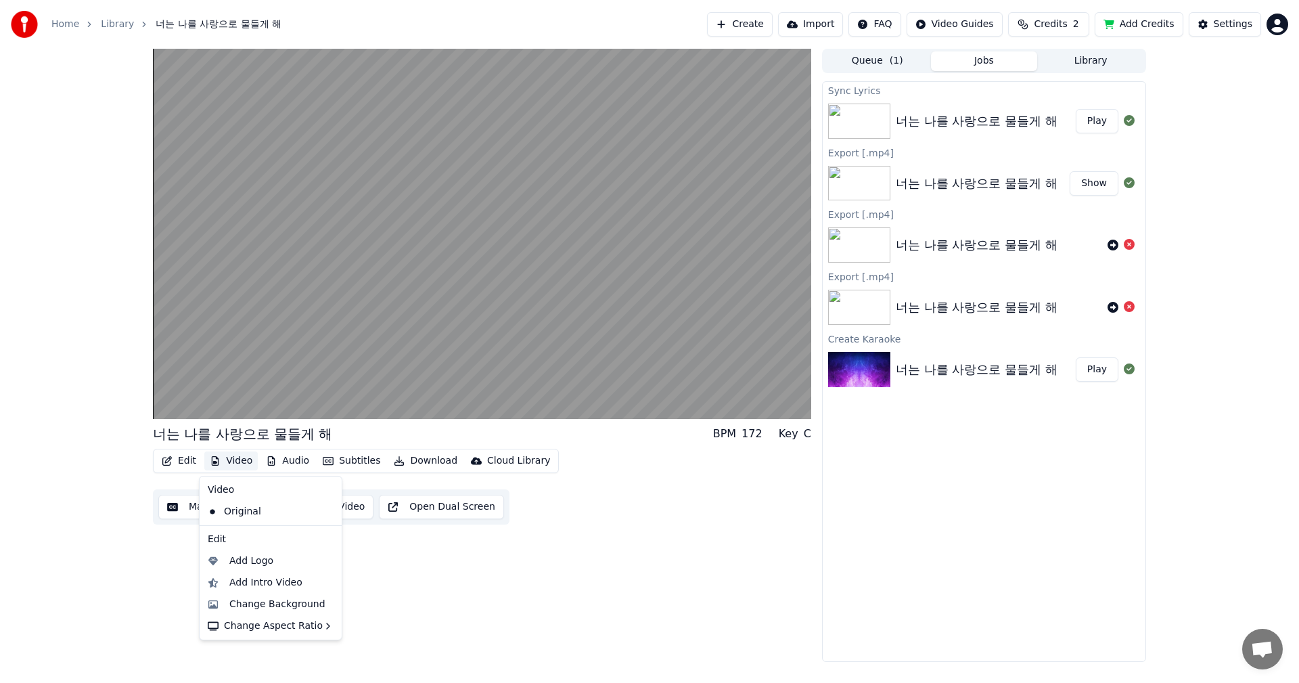
click at [232, 461] on button "Video" at bounding box center [230, 460] width 53 height 19
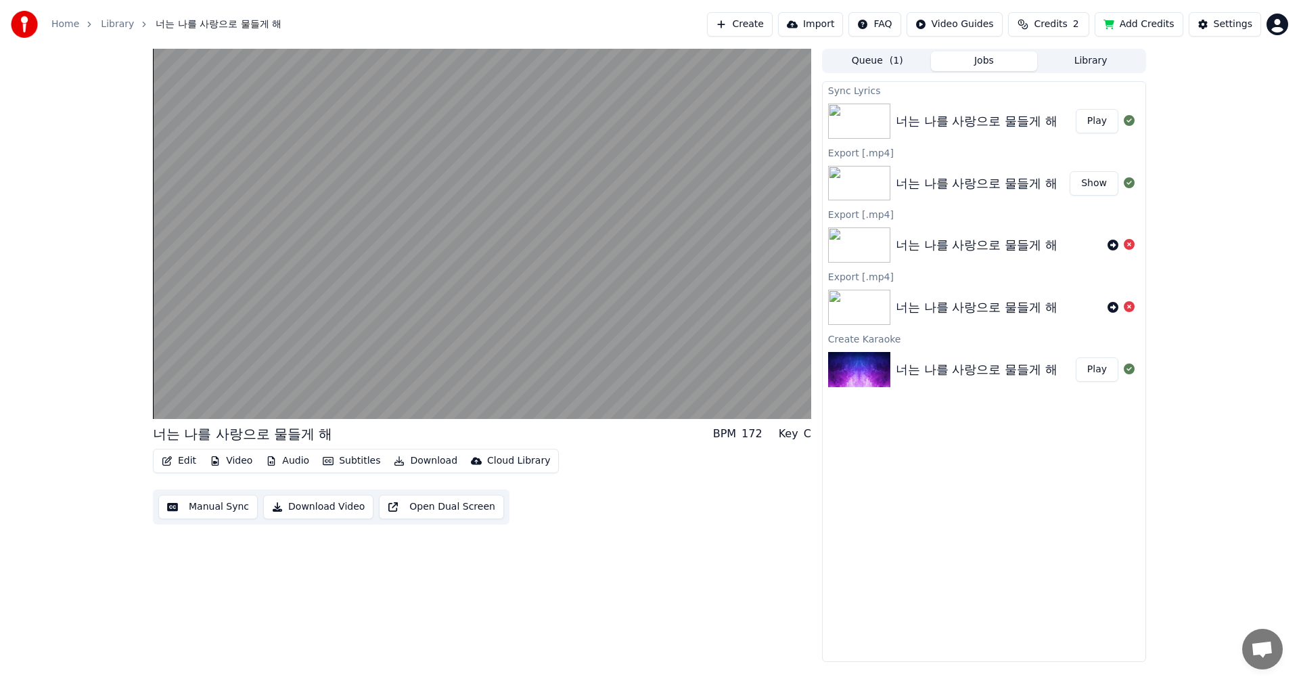
click at [608, 550] on div "너는 나를 사랑으로 물들게 해 BPM 172 Key C Edit Video Audio Subtitles Download Cloud Librar…" at bounding box center [482, 355] width 658 height 613
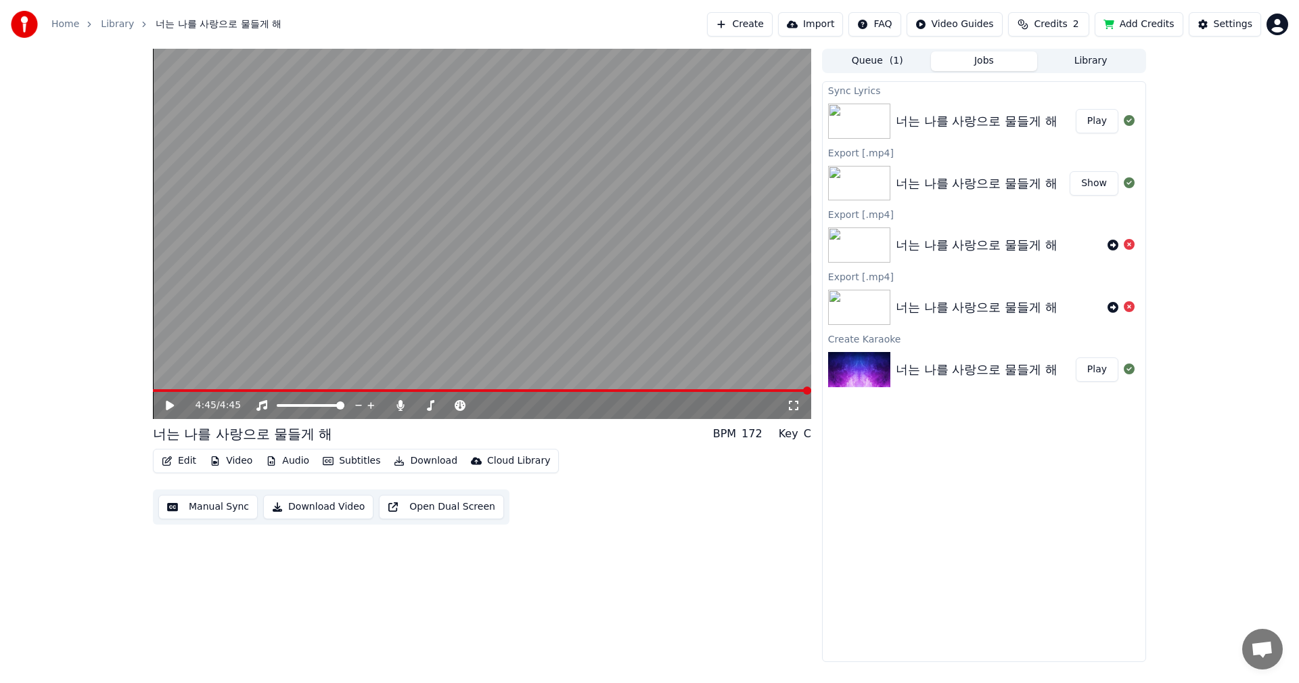
click at [322, 511] on button "Download Video" at bounding box center [318, 507] width 110 height 24
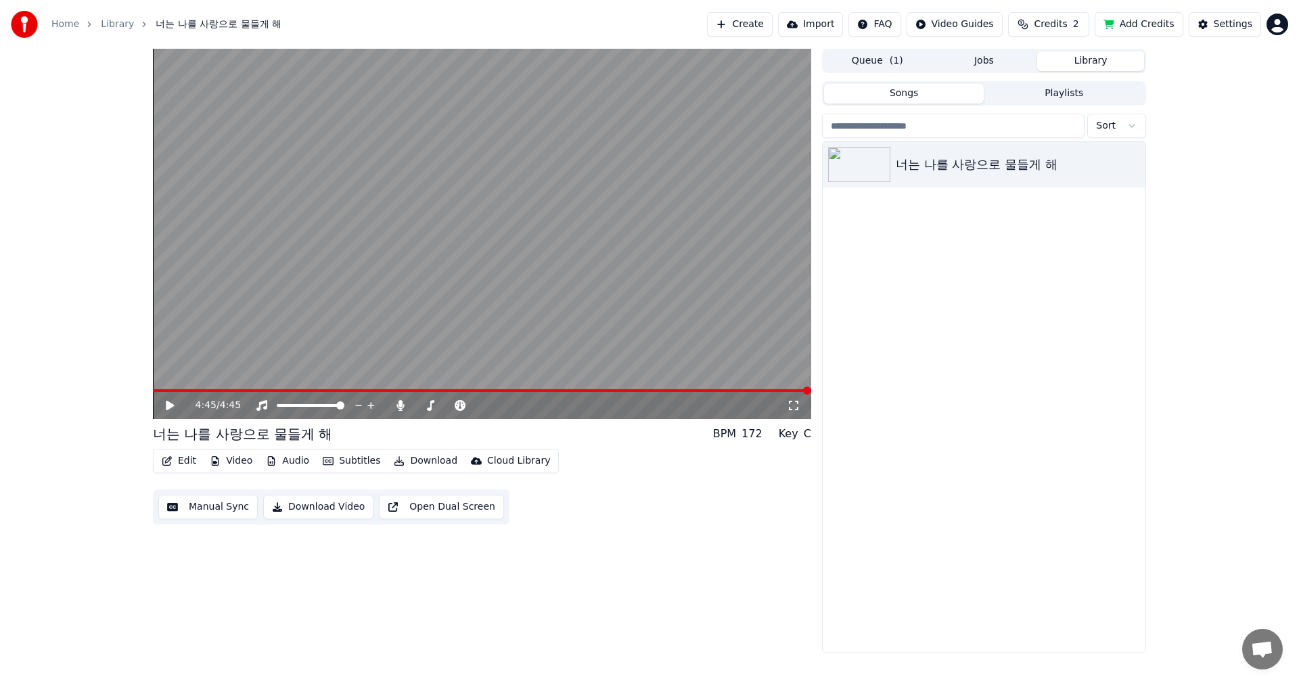
click at [1107, 58] on button "Library" at bounding box center [1090, 61] width 107 height 20
click at [1135, 165] on icon "button" at bounding box center [1133, 163] width 14 height 11
click at [1130, 164] on icon "button" at bounding box center [1133, 163] width 14 height 11
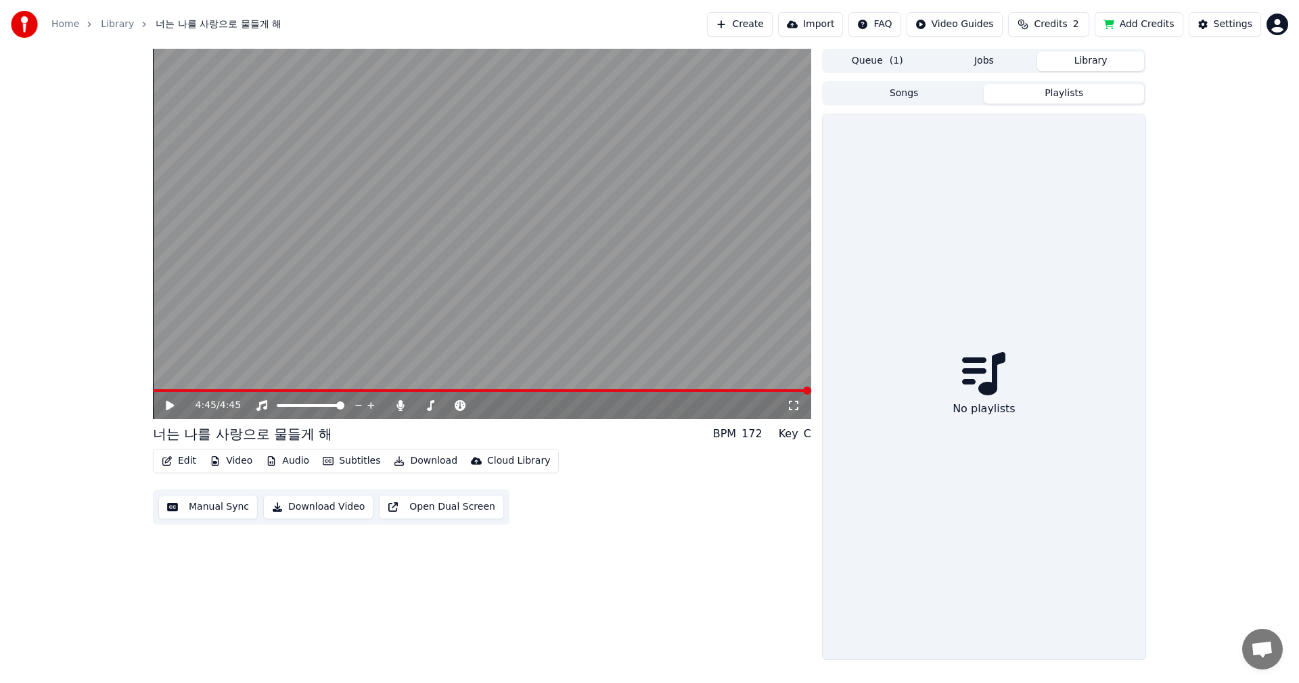
click at [1074, 93] on button "Playlists" at bounding box center [1064, 94] width 160 height 20
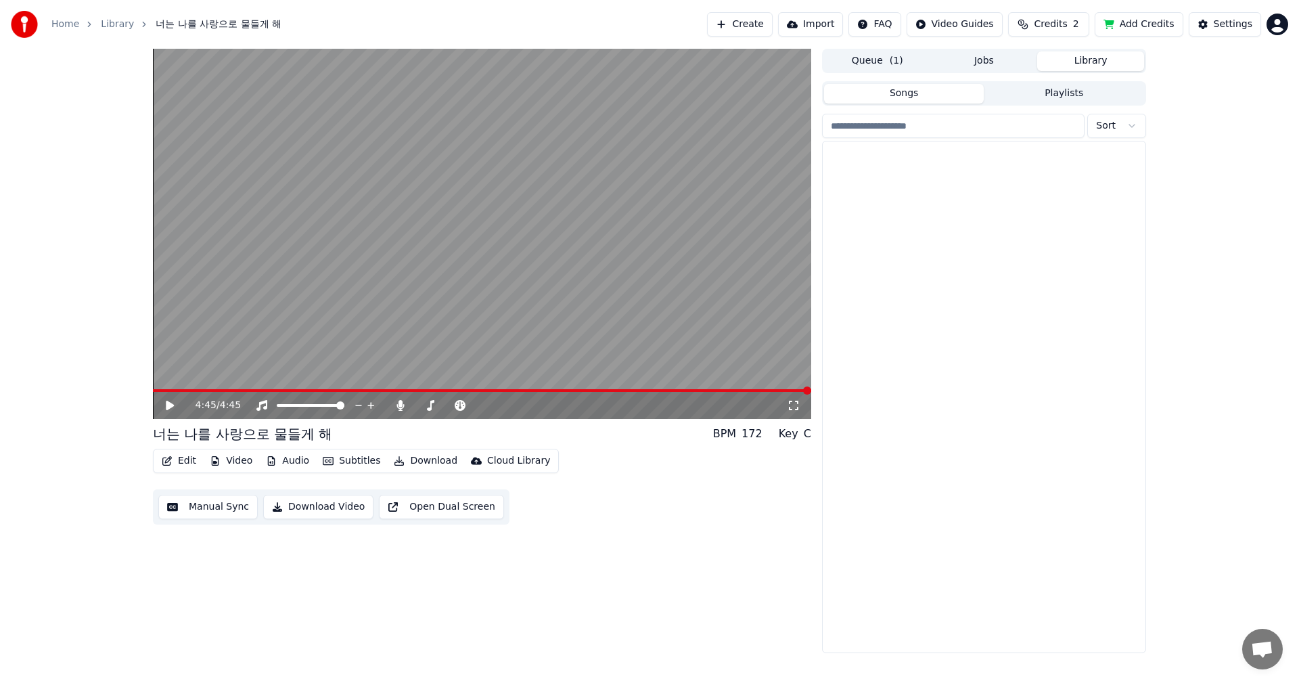
click at [894, 93] on button "Songs" at bounding box center [904, 94] width 160 height 20
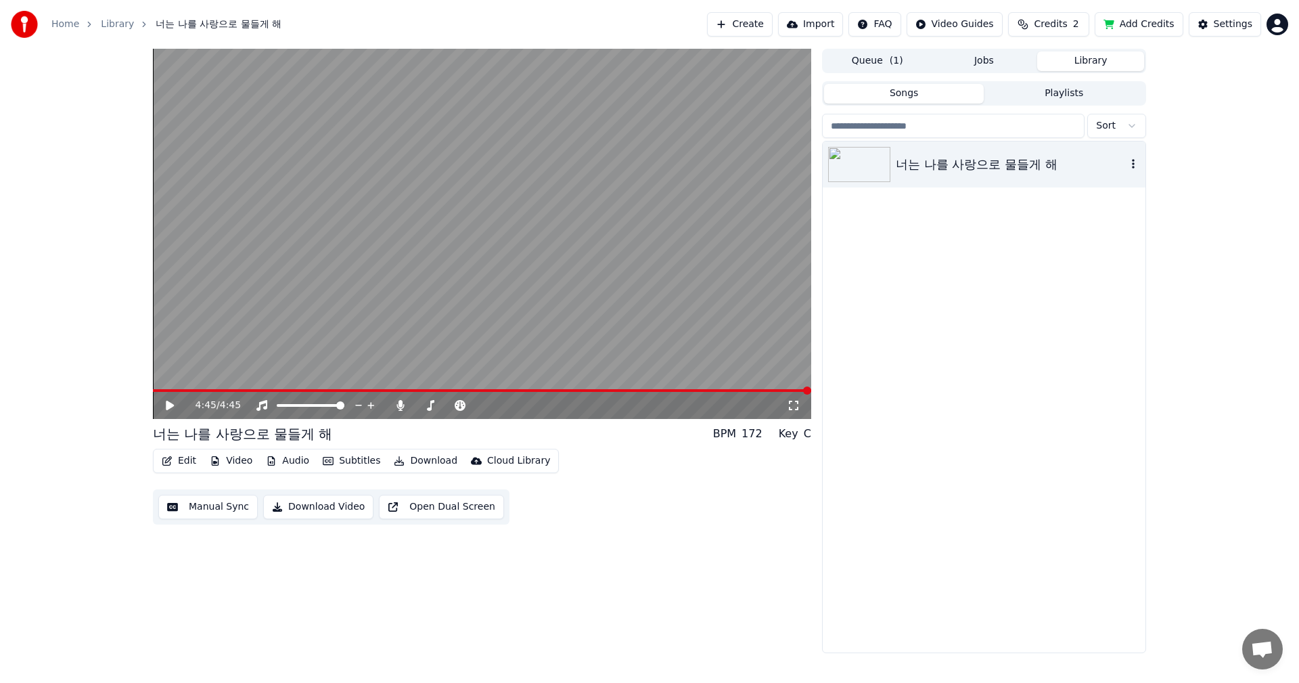
click at [932, 160] on div "너는 나를 사랑으로 물들게 해" at bounding box center [1011, 164] width 231 height 19
click at [302, 388] on video at bounding box center [482, 234] width 658 height 370
click at [288, 390] on span at bounding box center [482, 390] width 658 height 3
click at [166, 404] on icon at bounding box center [180, 405] width 32 height 11
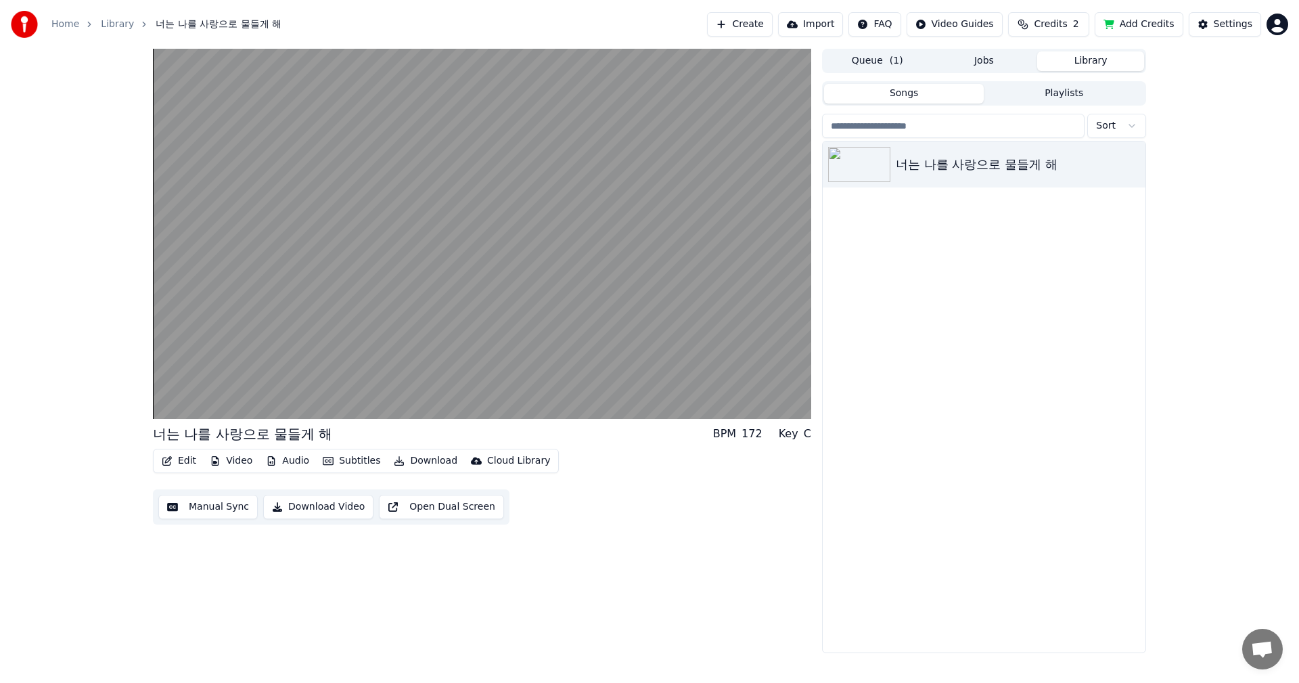
click at [1065, 94] on button "Playlists" at bounding box center [1064, 94] width 160 height 20
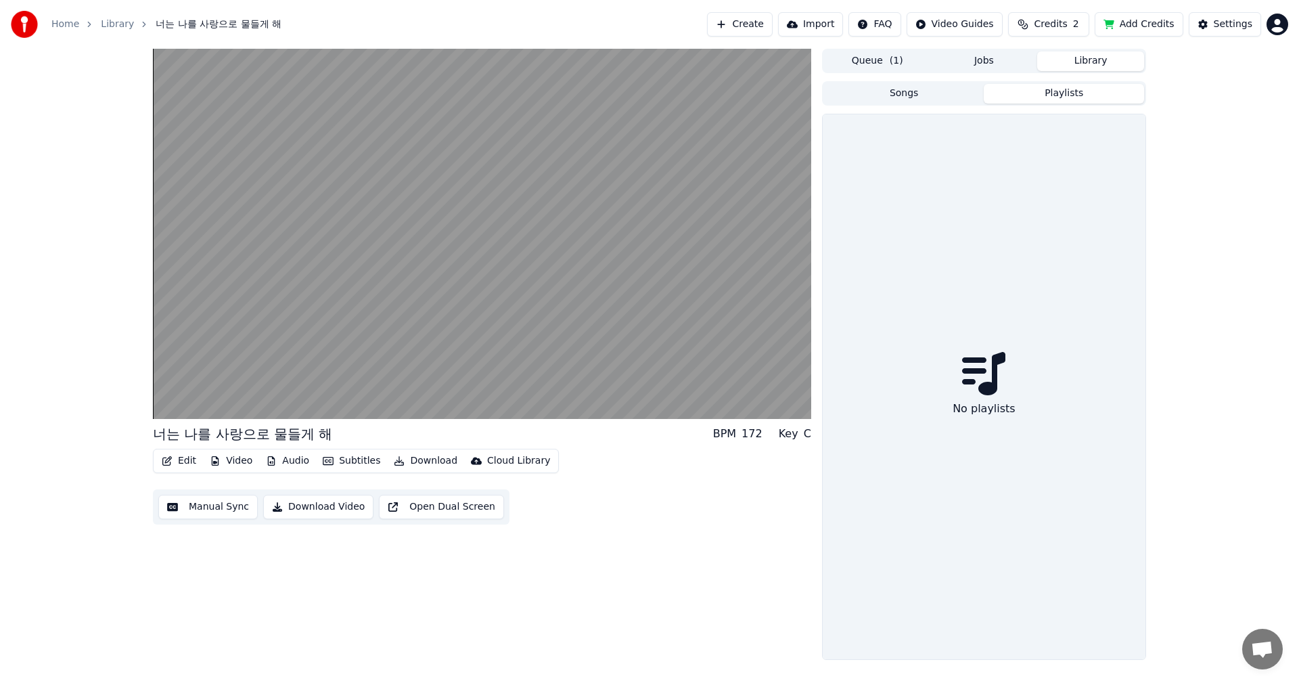
click at [980, 365] on icon at bounding box center [983, 373] width 43 height 43
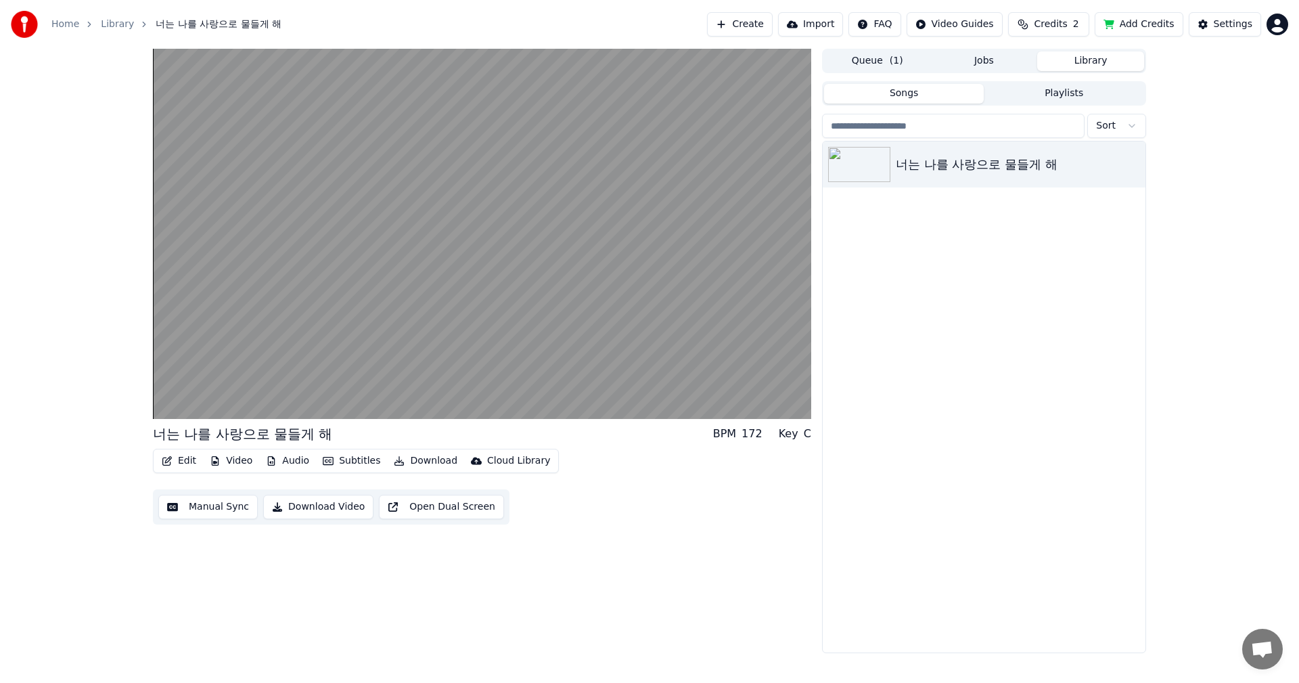
click at [907, 93] on button "Songs" at bounding box center [904, 94] width 160 height 20
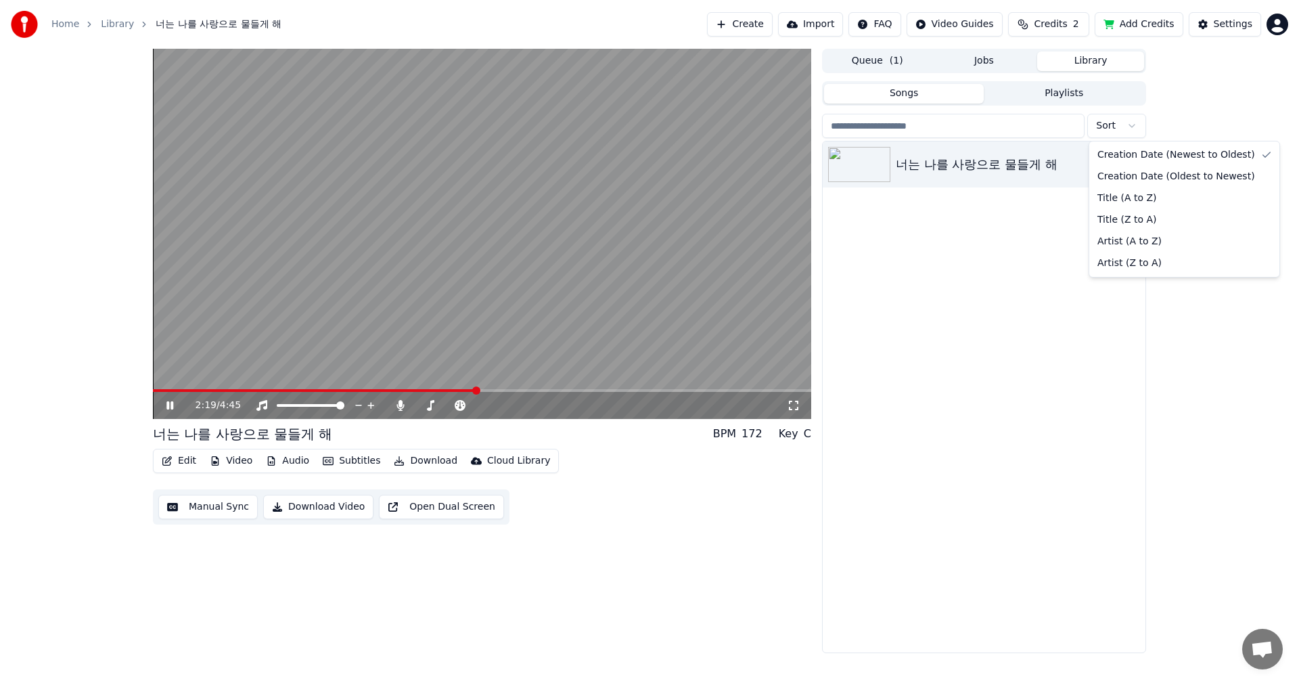
click at [1130, 126] on html "Home Library 너는 나를 사랑으로 물들게 해 Create Import FAQ Video Guides Credits 2 Add Cred…" at bounding box center [649, 341] width 1299 height 683
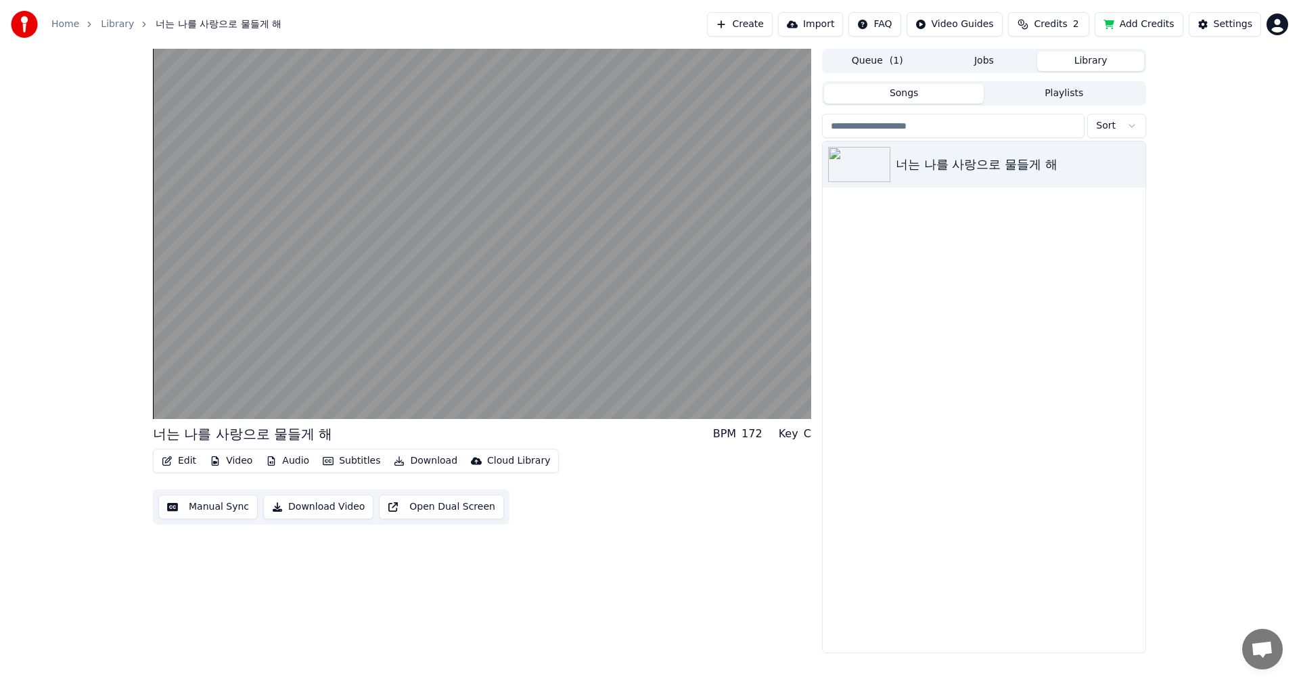
click at [1034, 216] on html "Home Library 너는 나를 사랑으로 물들게 해 Create Import FAQ Video Guides Credits 2 Add Cred…" at bounding box center [649, 341] width 1299 height 683
click at [871, 61] on button "Queue ( 1 )" at bounding box center [877, 61] width 107 height 20
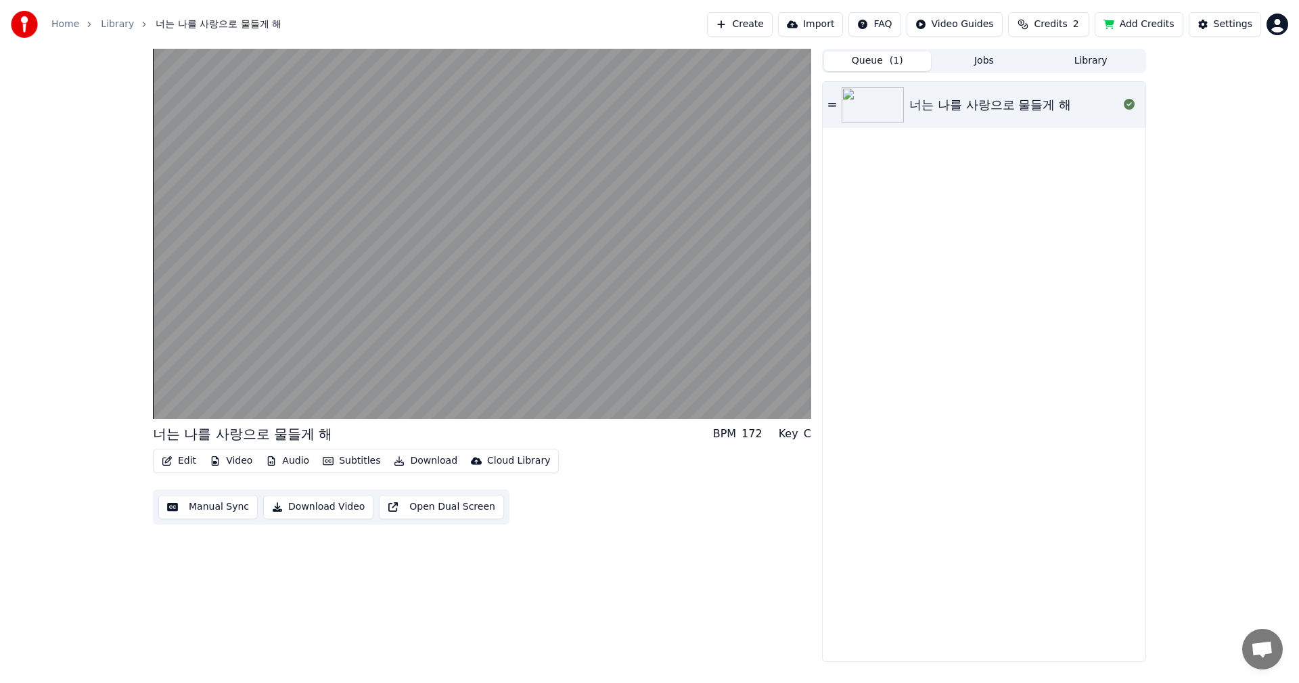
click at [850, 62] on button "Queue ( 1 )" at bounding box center [877, 61] width 107 height 20
click at [986, 60] on button "Jobs" at bounding box center [984, 61] width 107 height 20
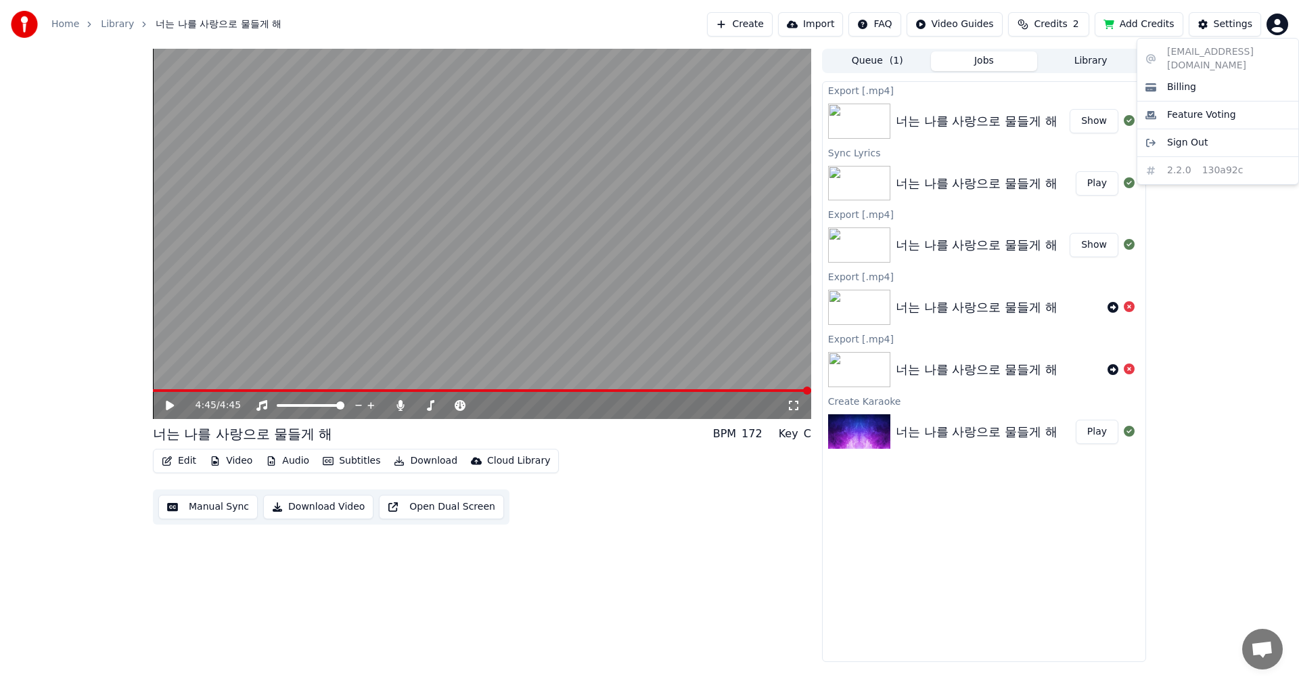
click at [1273, 28] on html "Home Library 너는 나를 사랑으로 물들게 해 Create Import FAQ Video Guides Credits 2 Add Cred…" at bounding box center [649, 341] width 1299 height 683
click at [1235, 237] on html "Home Library 너는 나를 사랑으로 물들게 해 Create Import FAQ Video Guides Credits 2 Add Cred…" at bounding box center [649, 341] width 1299 height 683
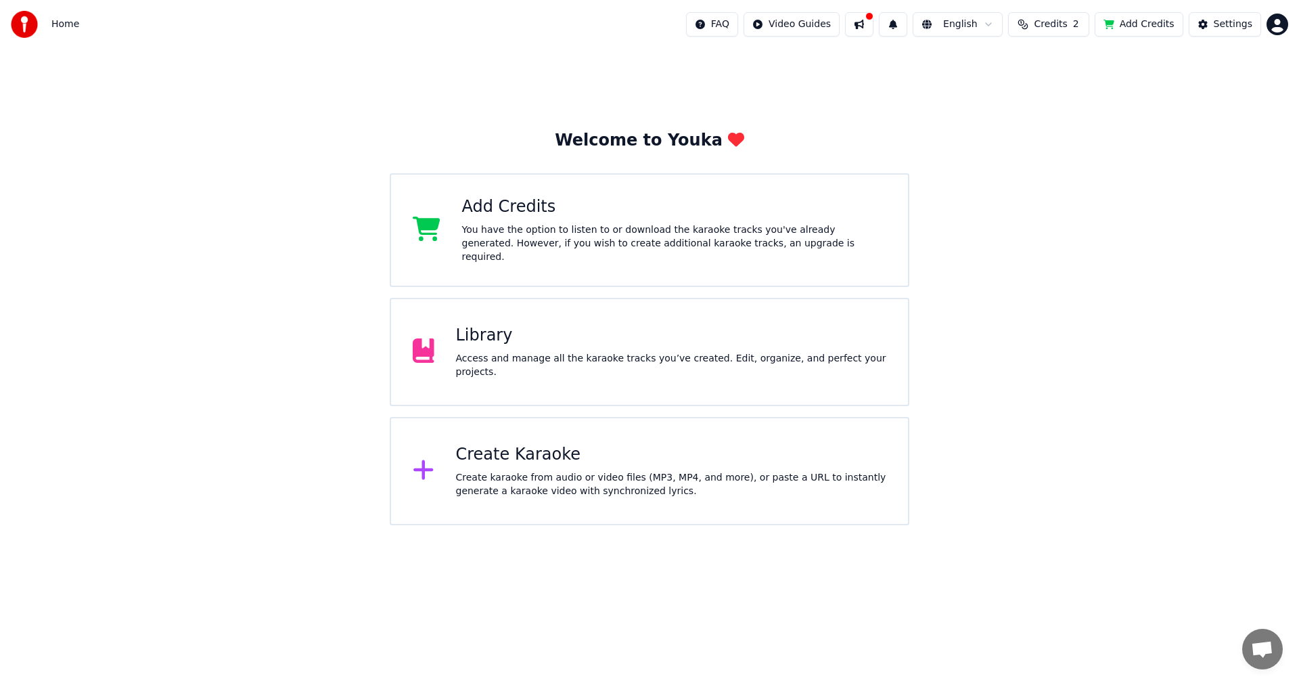
click at [496, 452] on div "Create Karaoke" at bounding box center [671, 455] width 431 height 22
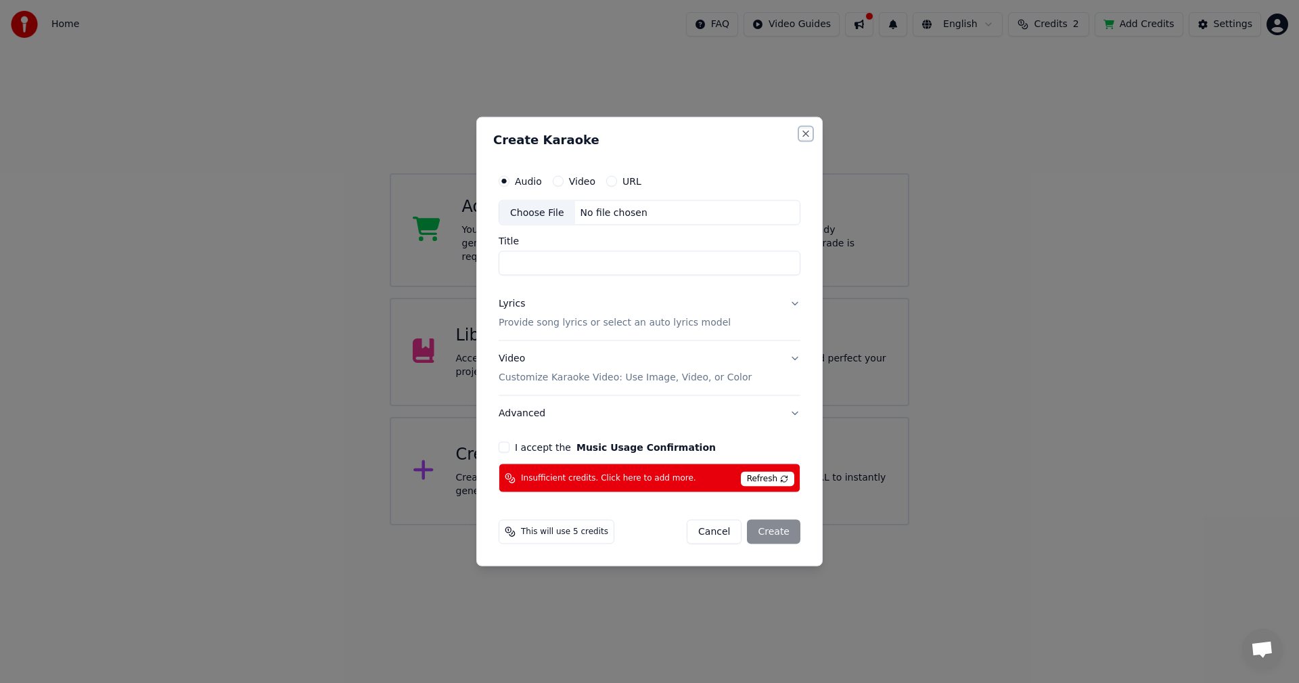
click at [805, 133] on button "Close" at bounding box center [805, 133] width 11 height 11
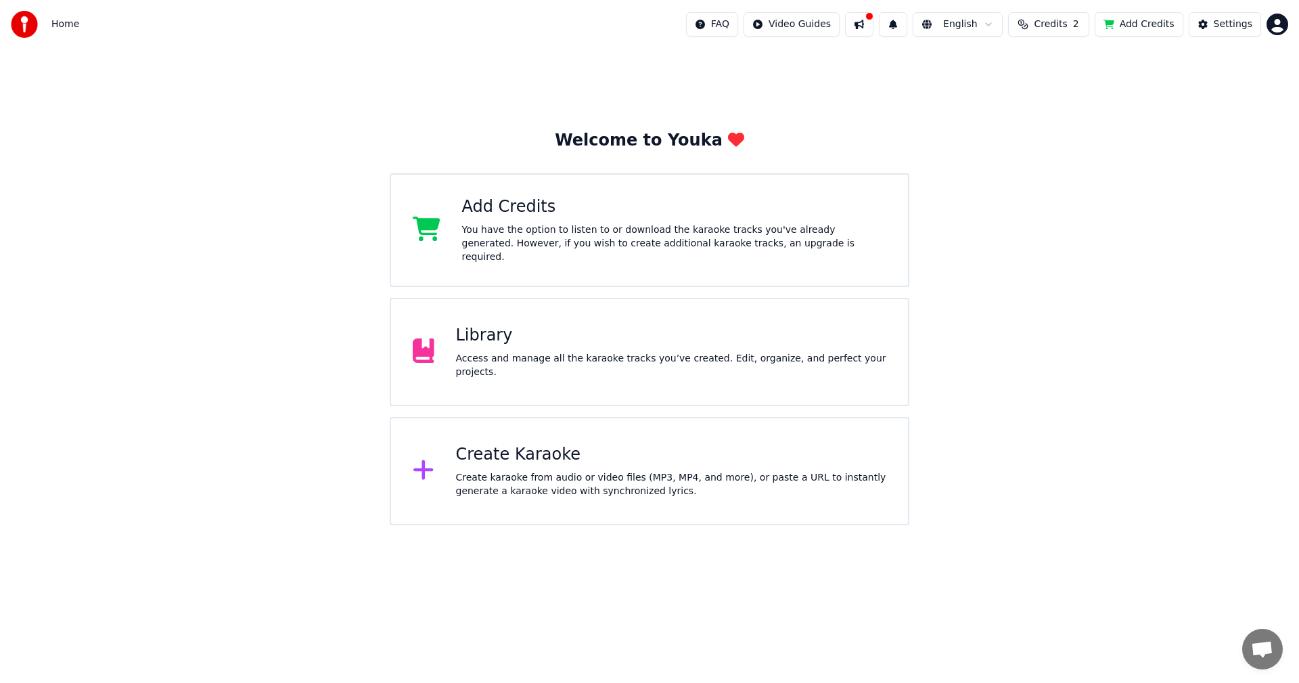
click at [596, 336] on div "Library" at bounding box center [671, 336] width 431 height 22
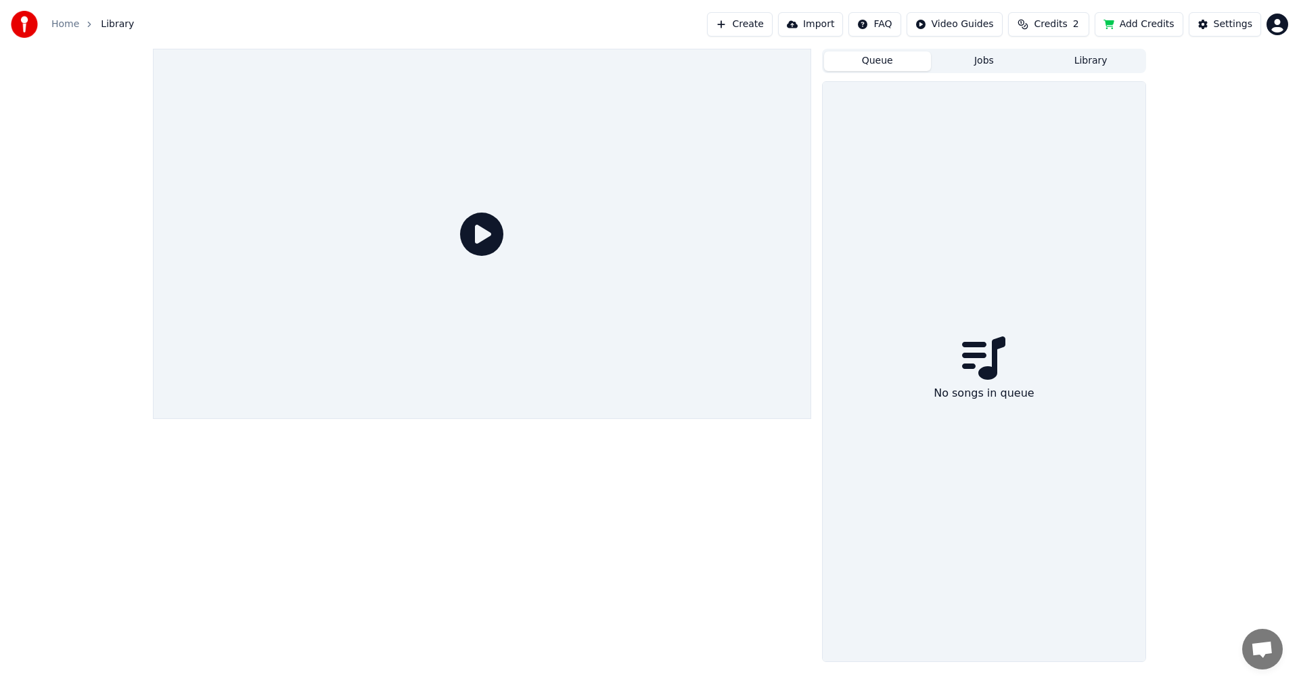
click at [879, 62] on button "Queue" at bounding box center [877, 61] width 107 height 20
click at [977, 60] on button "Jobs" at bounding box center [984, 61] width 107 height 20
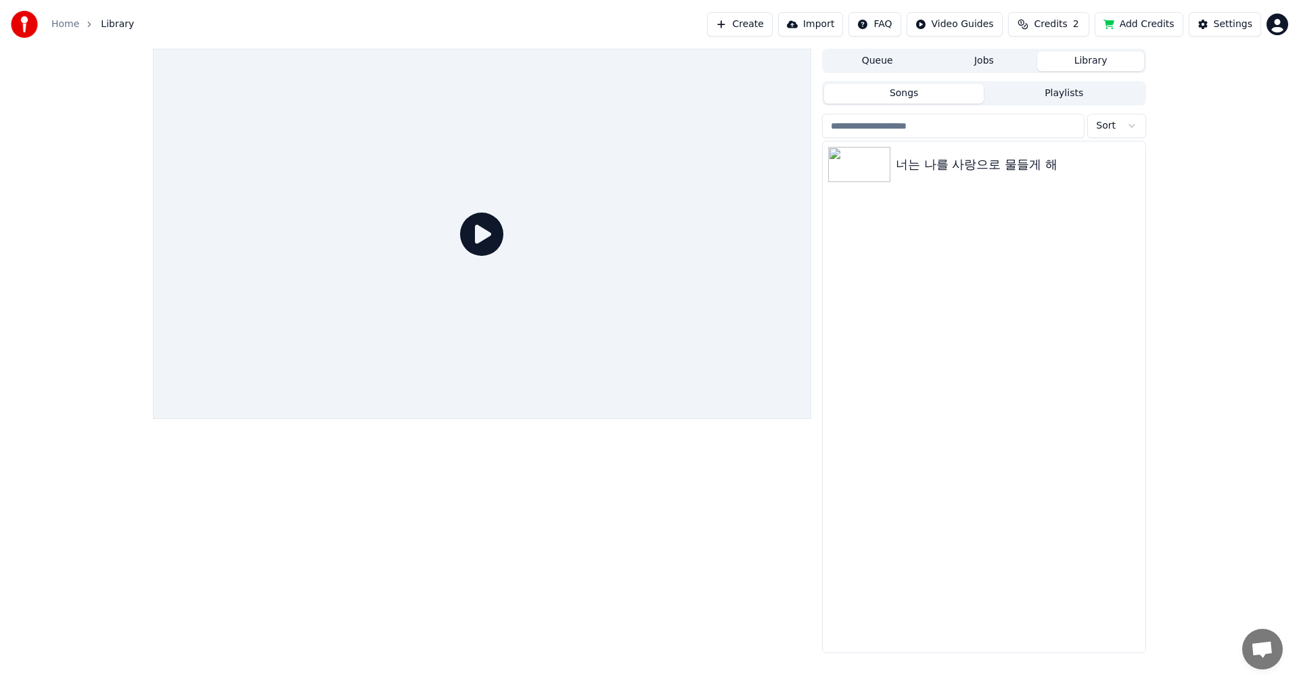
click at [1086, 60] on button "Library" at bounding box center [1090, 61] width 107 height 20
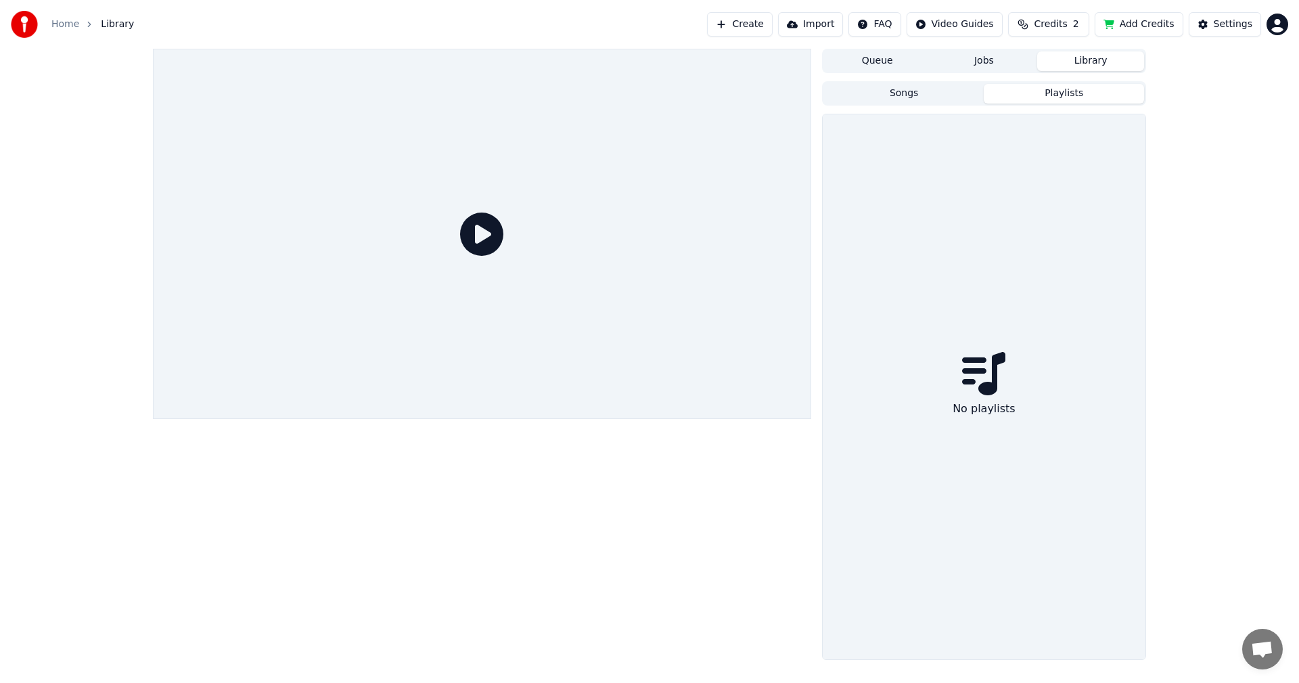
click at [1067, 97] on button "Playlists" at bounding box center [1064, 94] width 160 height 20
click at [884, 92] on button "Songs" at bounding box center [904, 94] width 160 height 20
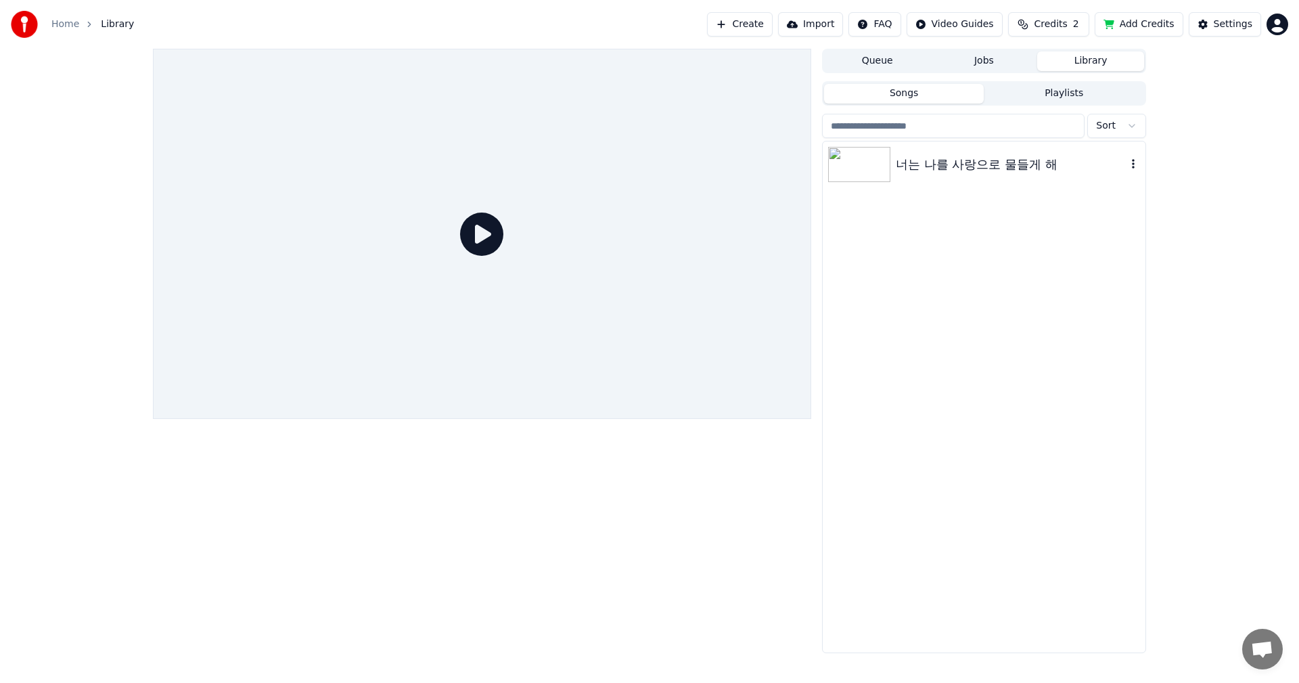
click at [1132, 164] on icon "button" at bounding box center [1133, 163] width 3 height 9
click at [1132, 163] on icon "button" at bounding box center [1133, 163] width 14 height 11
click at [861, 161] on img at bounding box center [859, 164] width 62 height 35
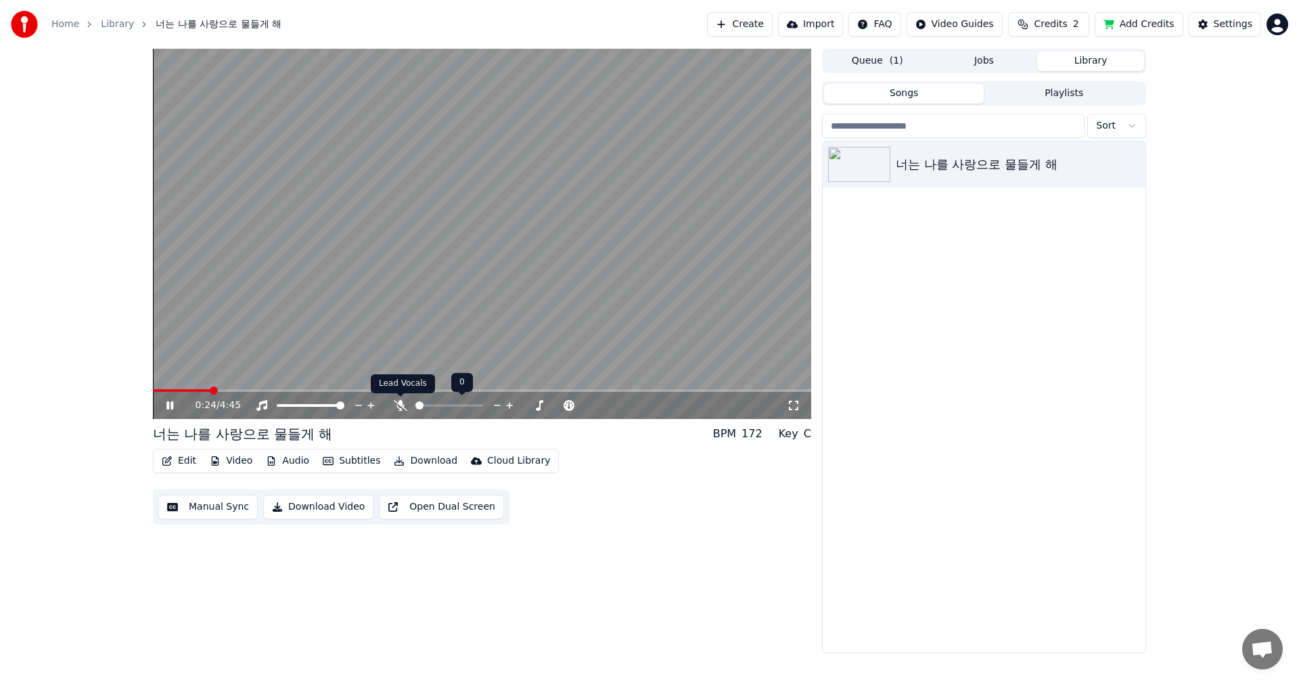
click at [400, 407] on icon at bounding box center [401, 405] width 14 height 11
click at [153, 389] on span at bounding box center [153, 390] width 0 height 3
